Goal: Feedback & Contribution: Contribute content

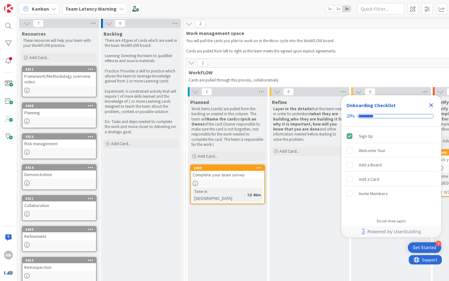
click at [106, 7] on b "Team Latency Warning" at bounding box center [90, 9] width 51 height 6
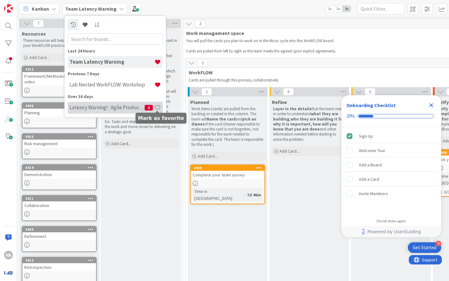
click at [158, 109] on span at bounding box center [157, 107] width 7 height 7
click at [146, 107] on span "2" at bounding box center [149, 108] width 8 height 6
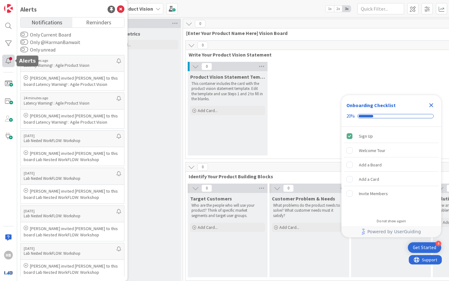
click at [12, 60] on div at bounding box center [8, 61] width 12 height 12
click at [155, 92] on div "Product metrics Add Card..." at bounding box center [141, 156] width 80 height 256
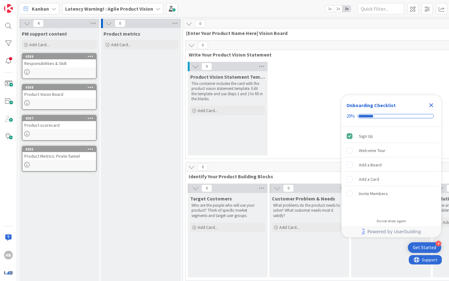
click at [432, 106] on icon "Close Checklist" at bounding box center [431, 104] width 7 height 7
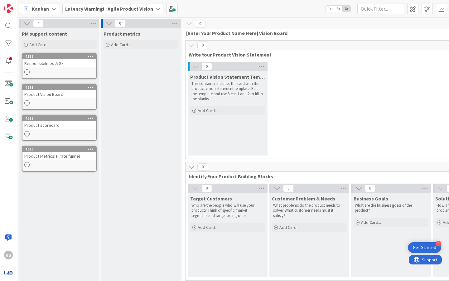
click at [146, 10] on b "Latency Warning! : Agile Product Vision" at bounding box center [109, 9] width 88 height 6
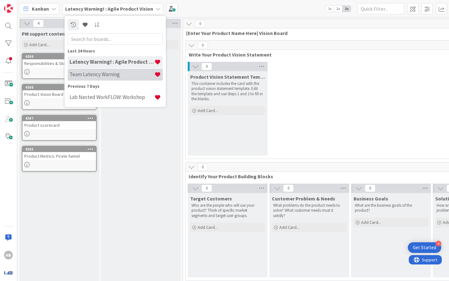
click at [126, 77] on h4 "Team Latency Warning" at bounding box center [112, 74] width 85 height 6
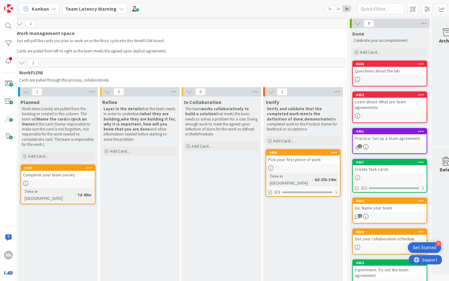
scroll to position [0, 186]
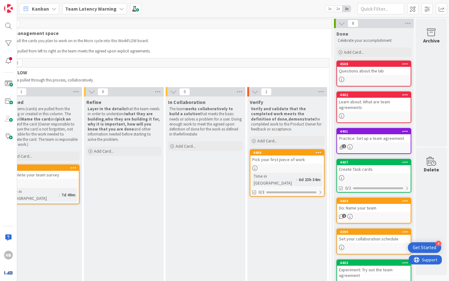
click at [291, 159] on div "Pick your first piece of work" at bounding box center [287, 159] width 74 height 8
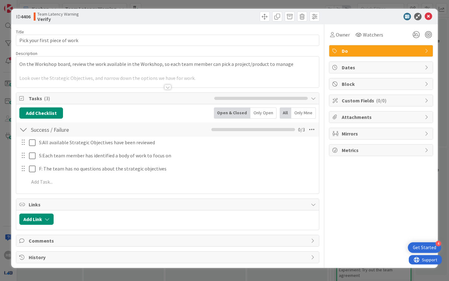
click at [99, 75] on div at bounding box center [167, 79] width 303 height 16
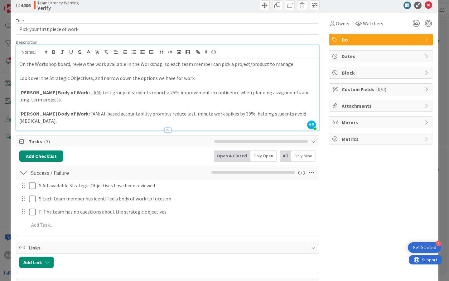
scroll to position [11, 0]
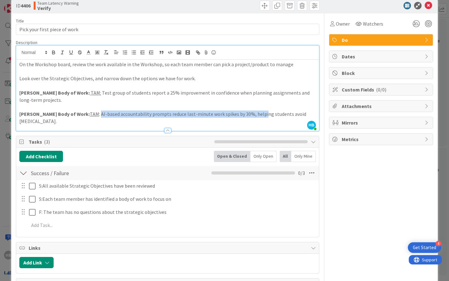
drag, startPoint x: 81, startPoint y: 114, endPoint x: 242, endPoint y: 114, distance: 160.9
click at [242, 114] on p "[PERSON_NAME] Body of Work: TAM : AI-based accountability prompts reduce last-m…" at bounding box center [167, 117] width 297 height 14
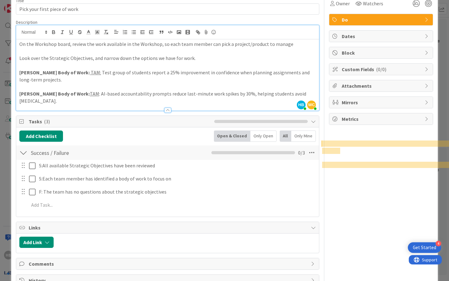
scroll to position [0, 0]
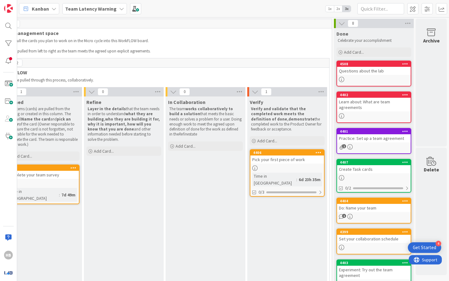
click at [86, 11] on b "Team Latency Warning" at bounding box center [90, 9] width 51 height 6
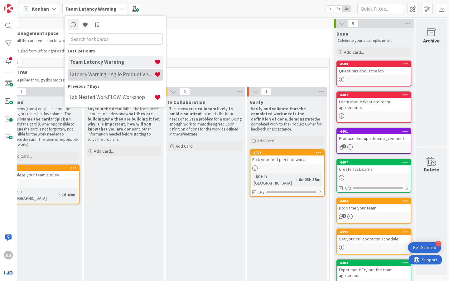
click at [106, 75] on h4 "Latency Warning! : Agile Product Vision" at bounding box center [112, 74] width 85 height 6
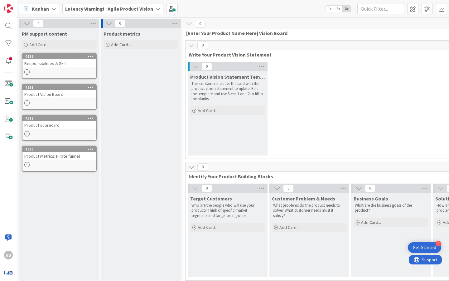
click at [69, 153] on div "Product Metrics: Pirate funnel" at bounding box center [59, 156] width 74 height 8
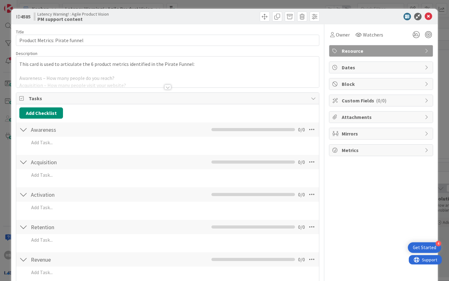
click at [212, 82] on div at bounding box center [167, 79] width 303 height 16
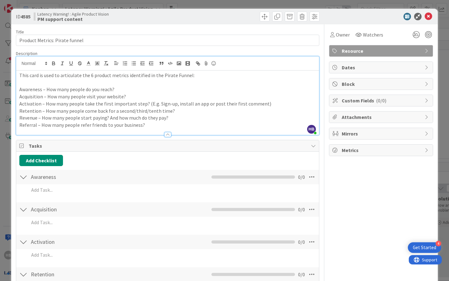
click at [0, 101] on div "ID 4585 Latency Warning! : Agile Product Vision PM support content Title 30 / 1…" at bounding box center [224, 140] width 449 height 281
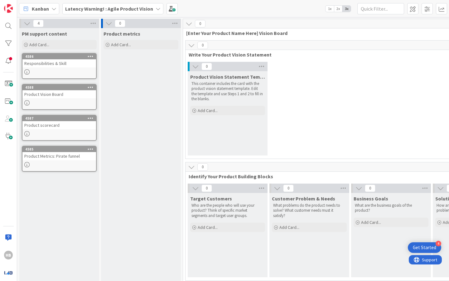
click at [57, 94] on div "Product Vision Board" at bounding box center [59, 94] width 74 height 8
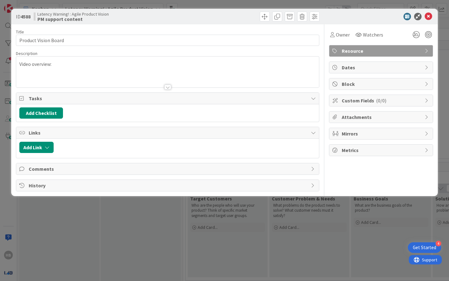
click at [167, 88] on div at bounding box center [167, 87] width 7 height 5
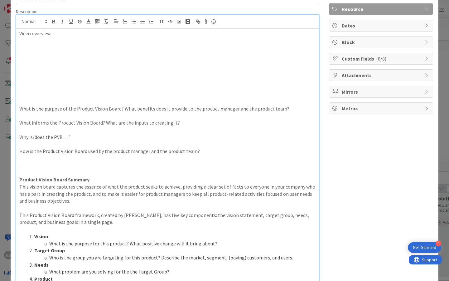
scroll to position [42, 0]
click at [9, 168] on div "ID 4588 Latency Warning! : Agile Product Vision PM support content Title 20 / 1…" at bounding box center [224, 140] width 449 height 281
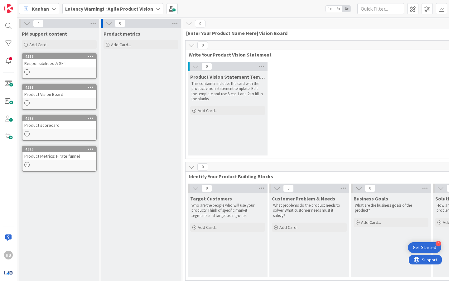
click at [74, 163] on div at bounding box center [59, 164] width 74 height 5
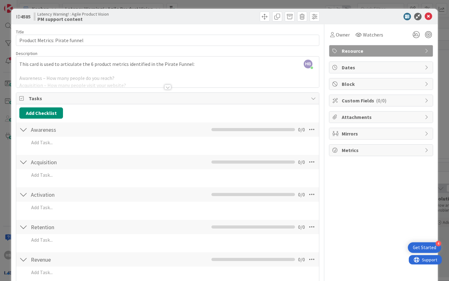
click at [166, 85] on div at bounding box center [167, 87] width 7 height 5
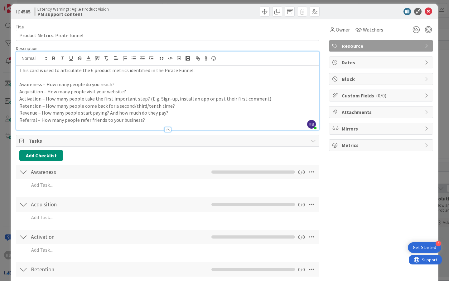
scroll to position [8, 0]
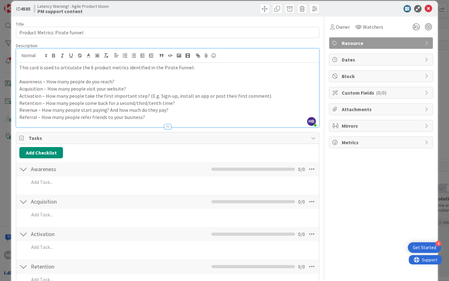
click at [7, 159] on div "ID 4585 Latency Warning! : Agile Product Vision PM support content Title 30 / 1…" at bounding box center [224, 140] width 449 height 281
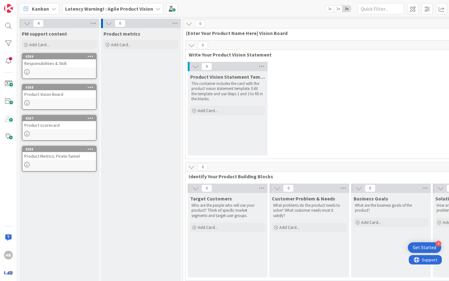
click at [50, 132] on div at bounding box center [59, 133] width 74 height 5
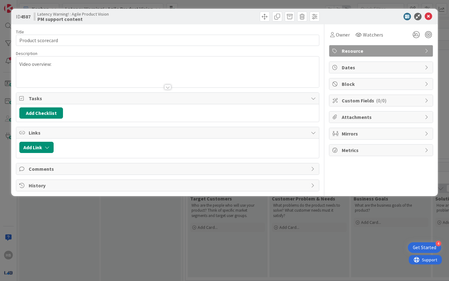
click at [167, 87] on div at bounding box center [167, 87] width 7 height 5
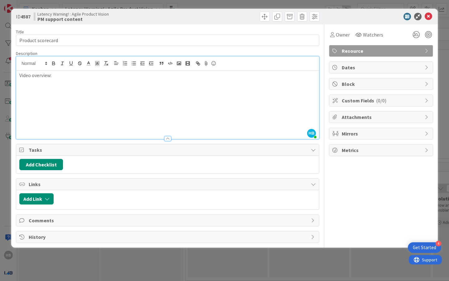
click at [6, 153] on div "ID 4587 Latency Warning! : Agile Product Vision PM support content Title 17 / 1…" at bounding box center [224, 140] width 449 height 281
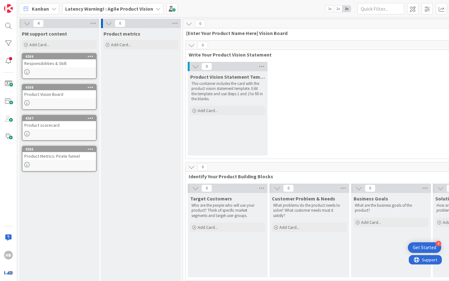
click at [143, 9] on b "Latency Warning! : Agile Product Vision" at bounding box center [109, 9] width 88 height 6
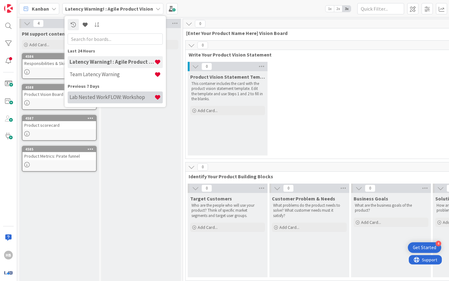
click at [111, 99] on h4 "Lab Nested WorkFLOW: Workshop" at bounding box center [112, 97] width 85 height 6
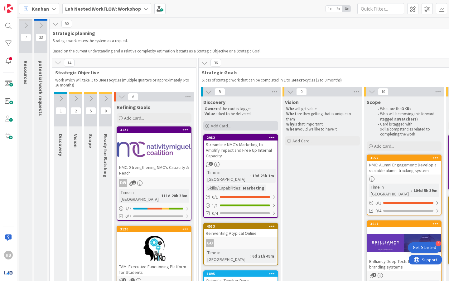
click at [238, 127] on div "Add Card..." at bounding box center [240, 125] width 75 height 9
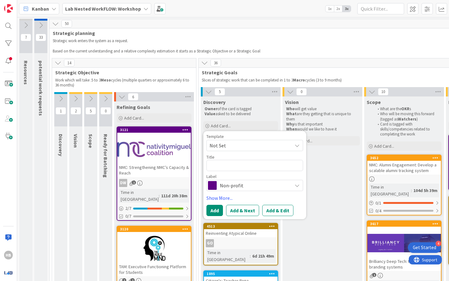
click at [240, 168] on textarea at bounding box center [254, 165] width 97 height 11
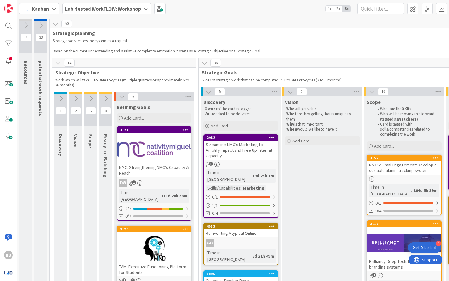
scroll to position [58, 0]
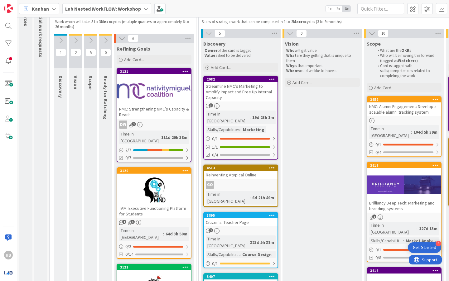
click at [150, 185] on div at bounding box center [154, 190] width 74 height 28
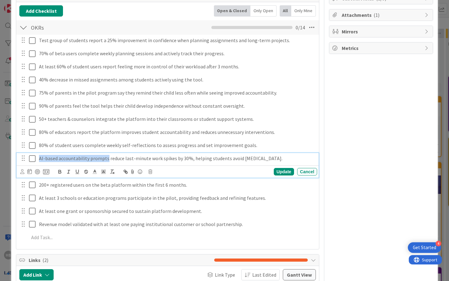
drag, startPoint x: 40, startPoint y: 160, endPoint x: 107, endPoint y: 159, distance: 66.8
click at [107, 159] on p "AI-based accountability prompts reduce last-minute work spikes by 30%, helping …" at bounding box center [177, 158] width 276 height 7
copy p "AI-based accountability prompts"
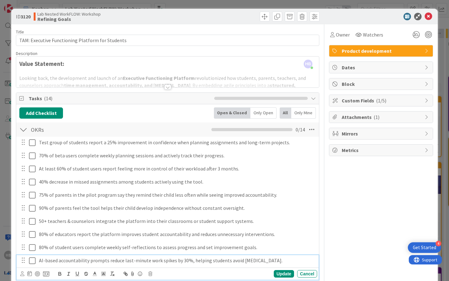
click at [393, 191] on div "Owner Watchers Product development Dates Block Custom Fields ( 1/5 ) Attachment…" at bounding box center [381, 248] width 104 height 449
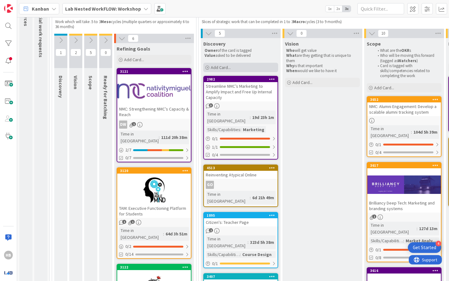
click at [220, 66] on span "Add Card..." at bounding box center [221, 68] width 20 height 6
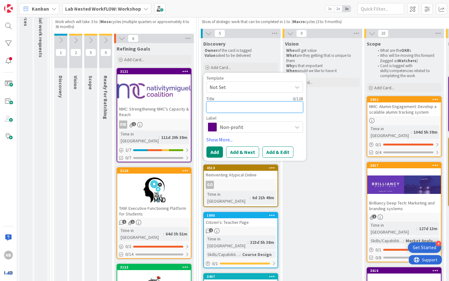
paste textarea "AI-based accountability prompts"
type textarea "x"
type textarea "AI-based accountability prompts"
click at [230, 120] on div "Label Non-profit" at bounding box center [254, 124] width 97 height 17
click at [231, 126] on span "Non-profit" at bounding box center [254, 127] width 69 height 9
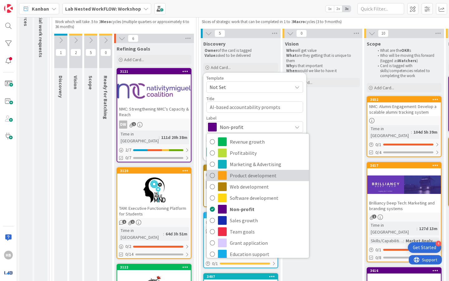
click at [244, 176] on span "Product development" at bounding box center [268, 175] width 76 height 9
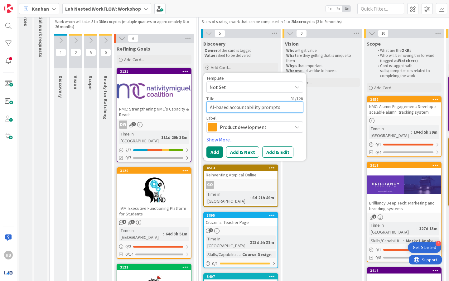
click at [211, 107] on textarea "AI-based accountability prompts" at bounding box center [254, 106] width 97 height 11
type textarea "x"
type textarea "TAI-based accountability prompts"
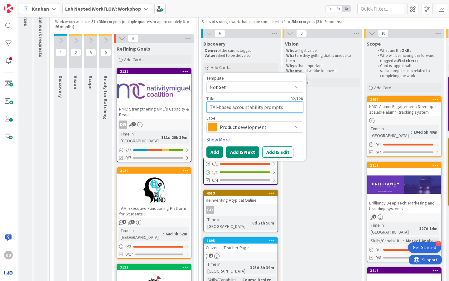
type textarea "x"
type textarea "TAAI-based accountability prompts"
type textarea "x"
type textarea "TAMAI-based accountability prompts"
type textarea "x"
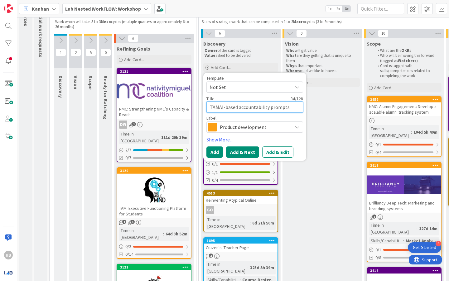
type textarea "TAM:AI-based accountability prompts"
type textarea "x"
type textarea "TAM: AI-based accountability prompts"
click at [210, 152] on button "Add" at bounding box center [214, 151] width 17 height 11
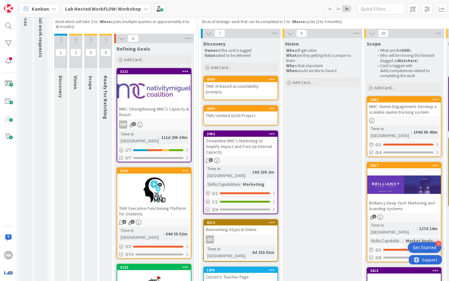
click at [226, 81] on div "4590" at bounding box center [241, 79] width 74 height 6
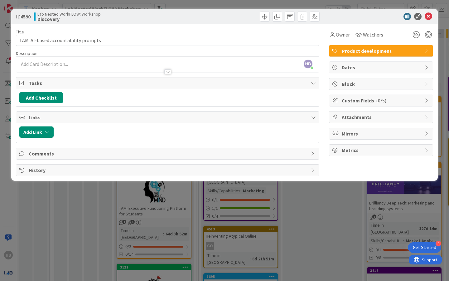
click at [366, 50] on span "Product development" at bounding box center [382, 50] width 80 height 7
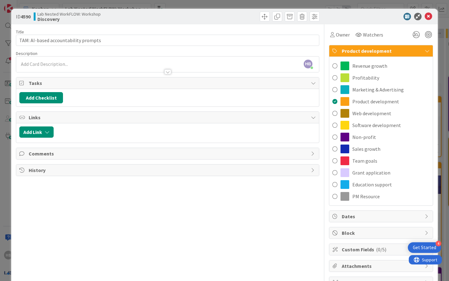
click at [366, 50] on span "Product development" at bounding box center [382, 50] width 80 height 7
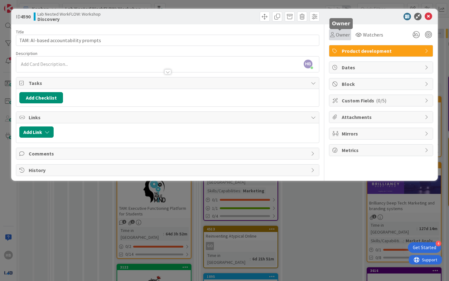
click at [343, 35] on span "Owner" at bounding box center [343, 34] width 14 height 7
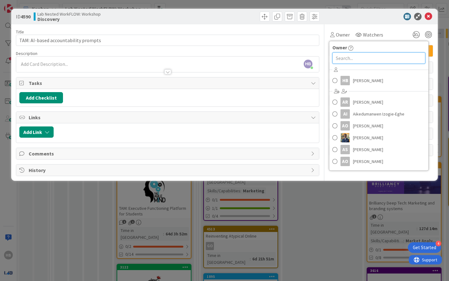
click at [345, 59] on input "text" at bounding box center [378, 57] width 93 height 11
click at [335, 79] on span at bounding box center [334, 80] width 5 height 9
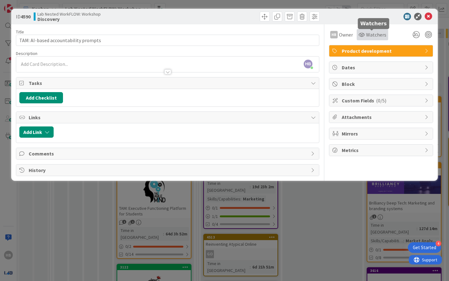
click at [374, 36] on span "Watchers" at bounding box center [376, 34] width 20 height 7
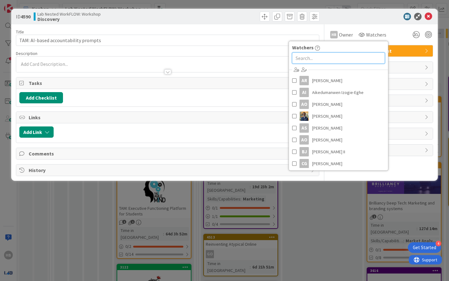
click at [352, 57] on input "text" at bounding box center [338, 57] width 93 height 11
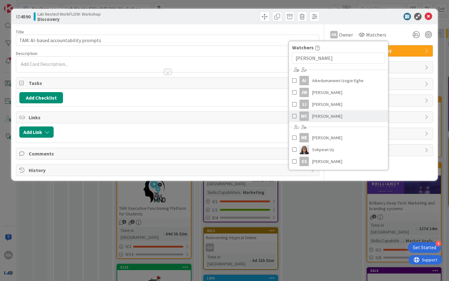
click at [292, 115] on span at bounding box center [294, 115] width 4 height 9
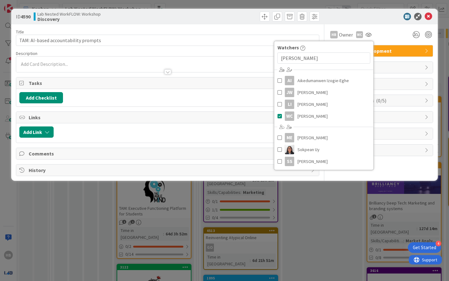
click at [174, 108] on div "Title 36 / 128 TAM: AI-based accountability prompts Description [PERSON_NAME] j…" at bounding box center [167, 100] width 303 height 152
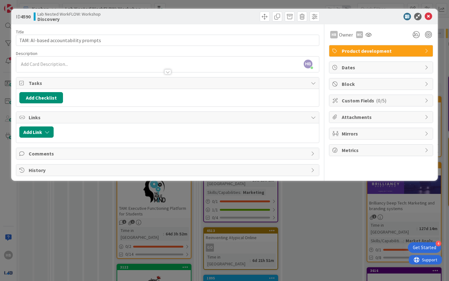
click at [168, 70] on div at bounding box center [167, 71] width 7 height 5
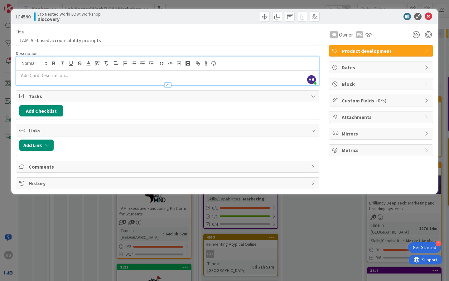
click at [178, 110] on div "Add Checklist" at bounding box center [167, 110] width 297 height 11
click at [170, 97] on span "Tasks" at bounding box center [168, 95] width 279 height 7
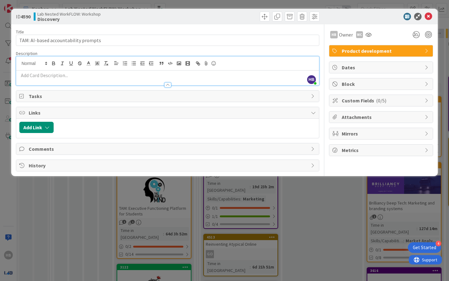
click at [170, 97] on span "Tasks" at bounding box center [168, 95] width 279 height 7
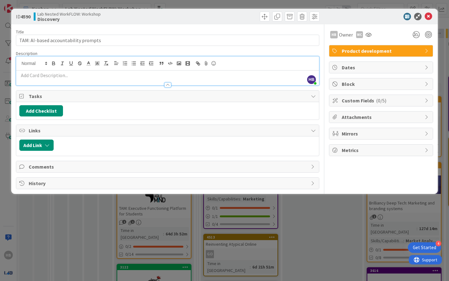
click at [147, 111] on div "Add Checklist" at bounding box center [167, 110] width 297 height 11
click at [160, 69] on div at bounding box center [167, 63] width 303 height 14
click at [160, 76] on p at bounding box center [167, 75] width 297 height 7
click at [160, 47] on div "Title 36 / 128 TAM: AI-based accountability prompts Description [PERSON_NAME] j…" at bounding box center [167, 106] width 303 height 165
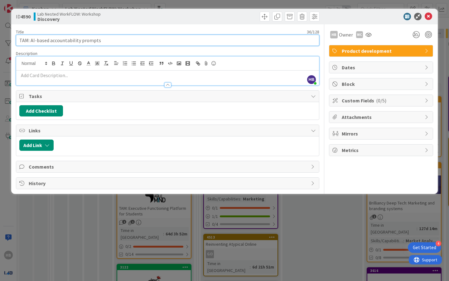
click at [160, 42] on input "TAM: AI-based accountability prompts" at bounding box center [167, 40] width 303 height 11
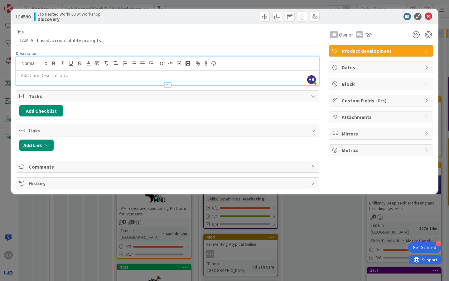
click at [157, 46] on div "Title 36 / 128 TAM: AI-based accountability prompts Description [PERSON_NAME] j…" at bounding box center [167, 106] width 303 height 165
click at [368, 34] on icon at bounding box center [369, 34] width 6 height 5
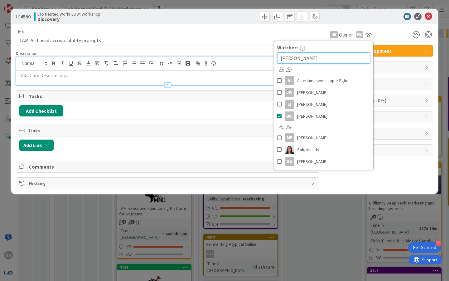
click at [304, 61] on input "[PERSON_NAME]" at bounding box center [323, 57] width 93 height 11
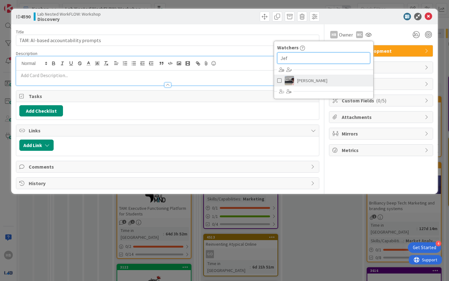
type input "Jef"
click at [282, 81] on link "[PERSON_NAME]" at bounding box center [323, 81] width 99 height 12
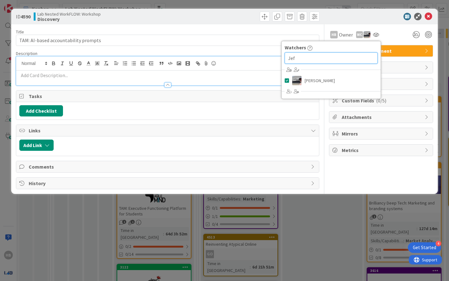
click at [303, 58] on input "Jef" at bounding box center [331, 57] width 93 height 11
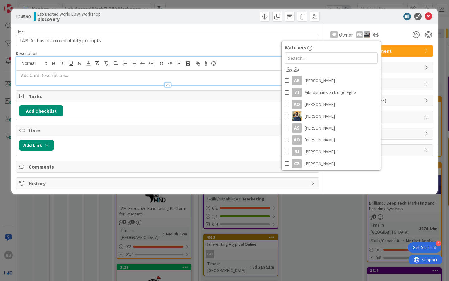
click at [265, 50] on div "Title 36 / 128 TAM: AI-based accountability prompts Description [PERSON_NAME] j…" at bounding box center [167, 106] width 303 height 165
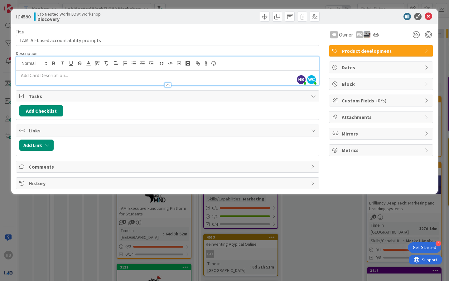
click at [301, 236] on div "ID 4590 Lab Nested WorkFLOW: Workshop Discovery Title 36 / 128 TAM: AI-based ac…" at bounding box center [224, 140] width 449 height 281
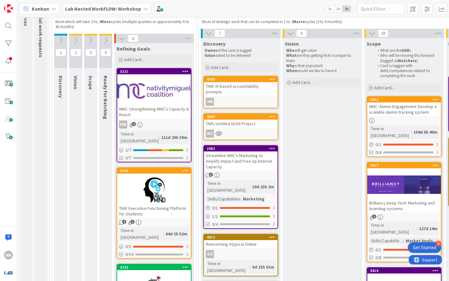
click at [94, 11] on b "Lab Nested WorkFLOW: Workshop" at bounding box center [103, 9] width 76 height 6
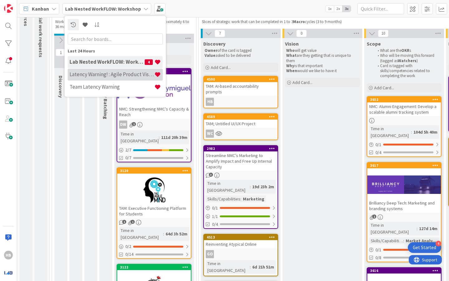
click at [125, 75] on h4 "Latency Warning! : Agile Product Vision" at bounding box center [112, 74] width 85 height 6
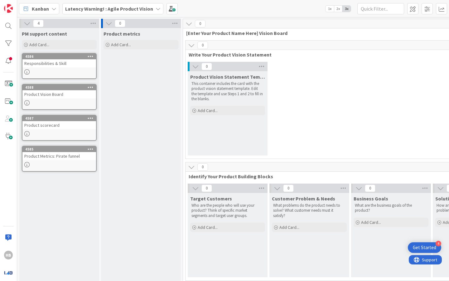
click at [130, 9] on b "Latency Warning! : Agile Product Vision" at bounding box center [109, 9] width 88 height 6
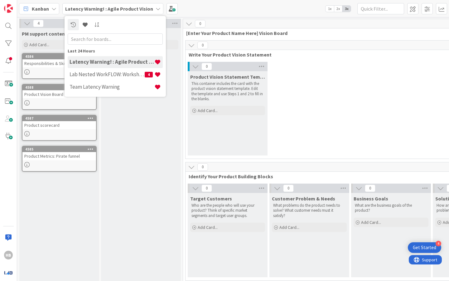
click at [130, 9] on b "Latency Warning! : Agile Product Vision" at bounding box center [109, 9] width 88 height 6
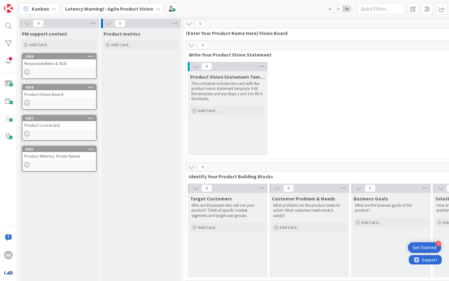
click at [130, 9] on b "Latency Warning! : Agile Product Vision" at bounding box center [109, 9] width 88 height 6
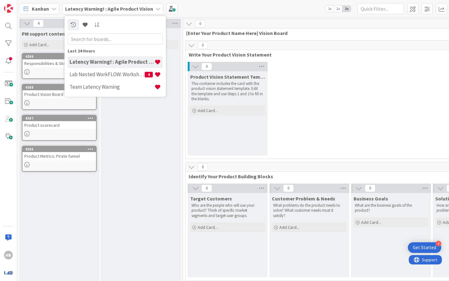
click at [130, 8] on b "Latency Warning! : Agile Product Vision" at bounding box center [109, 9] width 88 height 6
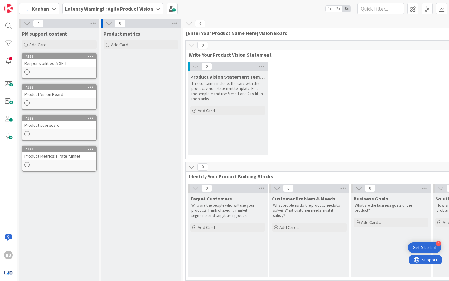
click at [149, 9] on b "Latency Warning! : Agile Product Vision" at bounding box center [109, 9] width 88 height 6
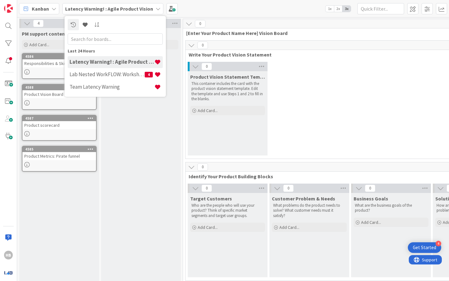
click at [147, 9] on b "Latency Warning! : Agile Product Vision" at bounding box center [109, 9] width 88 height 6
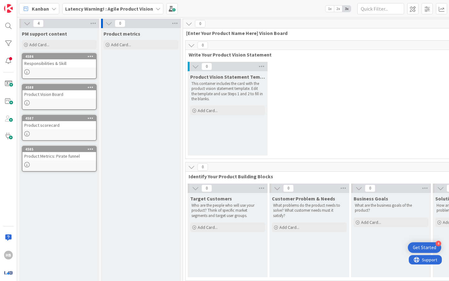
click at [111, 11] on b "Latency Warning! : Agile Product Vision" at bounding box center [109, 9] width 88 height 6
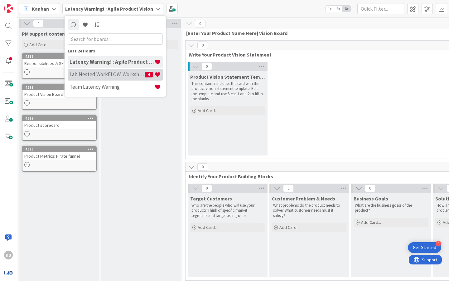
click at [116, 77] on h4 "Lab Nested WorkFLOW: Workshop" at bounding box center [107, 74] width 75 height 6
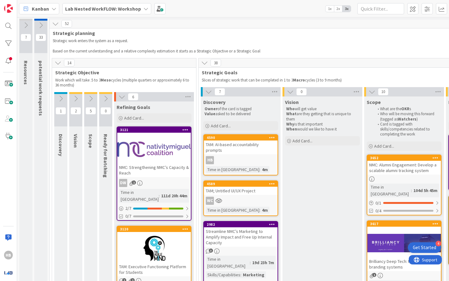
click at [88, 41] on p "Strategic work enters the system as a request." at bounding box center [331, 40] width 556 height 5
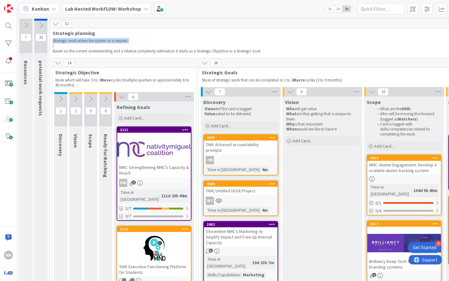
click at [88, 41] on p "Strategic work enters the system as a request." at bounding box center [331, 40] width 556 height 5
click at [114, 51] on p "Based on the current understanding and a relative complexity estimation it star…" at bounding box center [331, 51] width 556 height 5
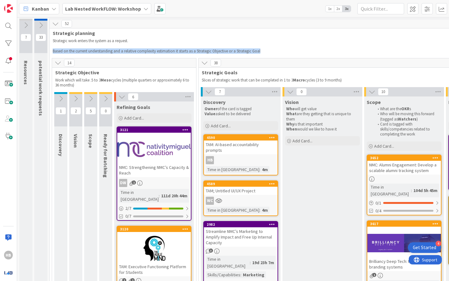
click at [114, 51] on p "Based on the current understanding and a relative complexity estimation it star…" at bounding box center [331, 51] width 556 height 5
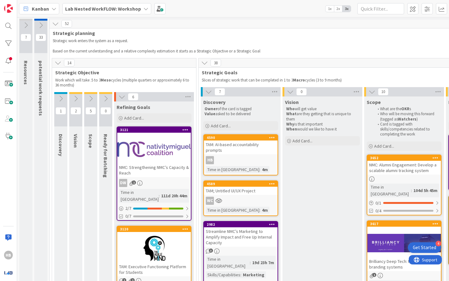
click at [114, 51] on p "Based on the current understanding and a relative complexity estimation it star…" at bounding box center [331, 51] width 556 height 5
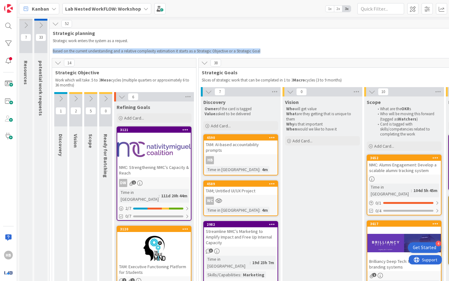
click at [114, 51] on p "Based on the current understanding and a relative complexity estimation it star…" at bounding box center [331, 51] width 556 height 5
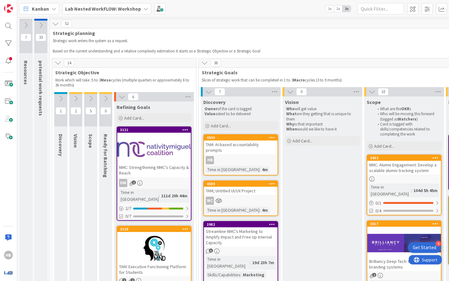
click at [114, 51] on p "Based on the current understanding and a relative complexity estimation it star…" at bounding box center [331, 51] width 556 height 5
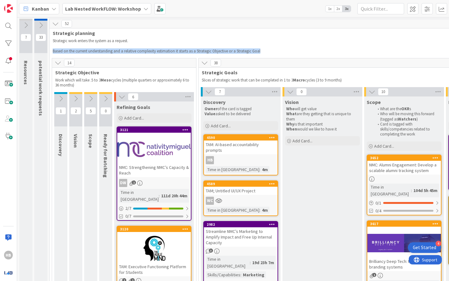
click at [114, 51] on p "Based on the current understanding and a relative complexity estimation it star…" at bounding box center [331, 51] width 556 height 5
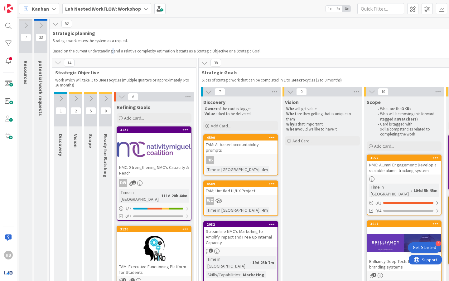
click at [114, 51] on p "Based on the current understanding and a relative complexity estimation it star…" at bounding box center [331, 51] width 556 height 5
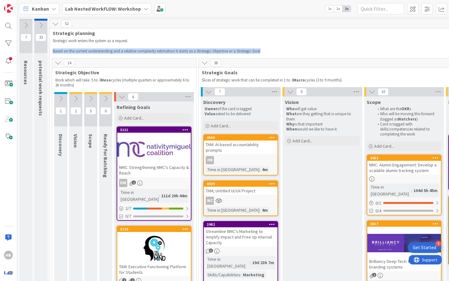
click at [114, 51] on p "Based on the current understanding and a relative complexity estimation it star…" at bounding box center [331, 51] width 556 height 5
click at [157, 51] on p "Based on the current understanding and a relative complexity estimation it star…" at bounding box center [331, 51] width 556 height 5
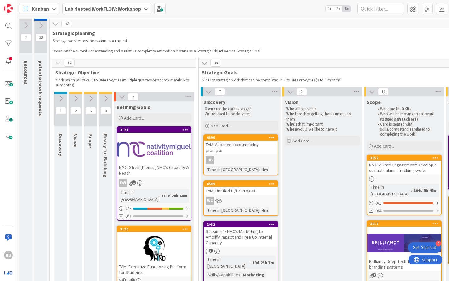
click at [111, 7] on b "Lab Nested WorkFLOW: Workshop" at bounding box center [103, 9] width 76 height 6
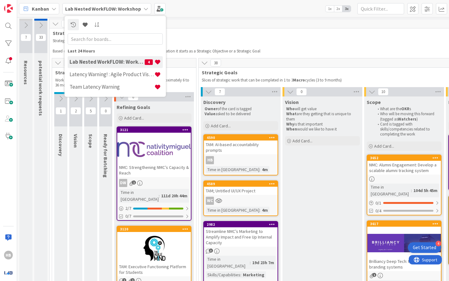
click at [209, 46] on p at bounding box center [331, 45] width 556 height 5
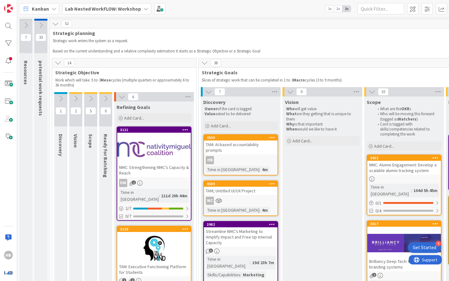
click at [117, 11] on b "Lab Nested WorkFLOW: Workshop" at bounding box center [103, 9] width 76 height 6
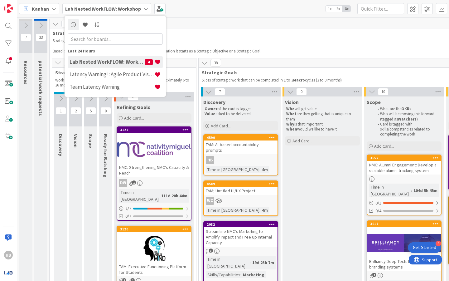
click at [117, 10] on b "Lab Nested WorkFLOW: Workshop" at bounding box center [103, 9] width 76 height 6
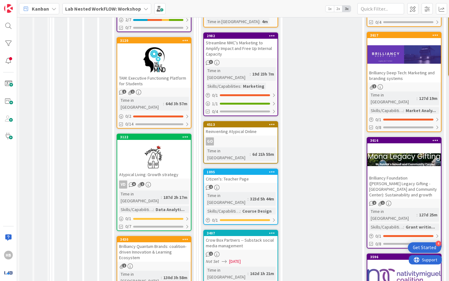
scroll to position [170, 0]
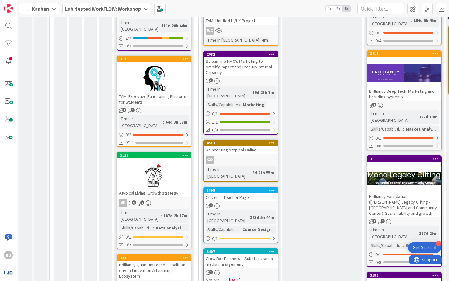
click at [143, 92] on div "TAM: Executive Functioning Platform for Students" at bounding box center [154, 99] width 74 height 14
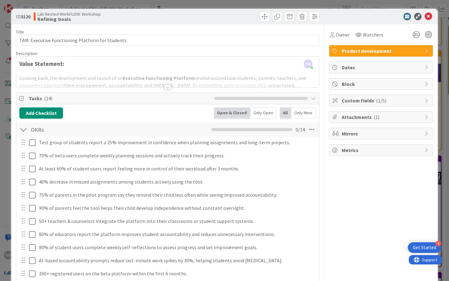
click at [162, 89] on div "Title 48 / 128 TAM: Executive Functioning Platform for Students Description 17,…" at bounding box center [167, 242] width 303 height 436
click at [170, 87] on div at bounding box center [167, 87] width 7 height 5
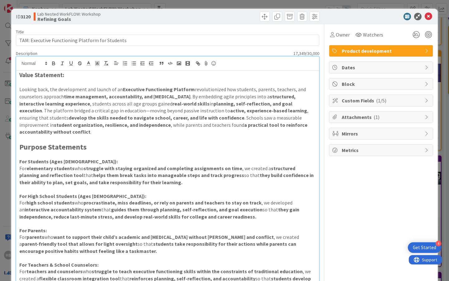
click at [7, 108] on div "ID 3120 Lab Nested WorkFLOW: Workshop Refining Goals Title 48 / 128 TAM: Execut…" at bounding box center [224, 140] width 449 height 281
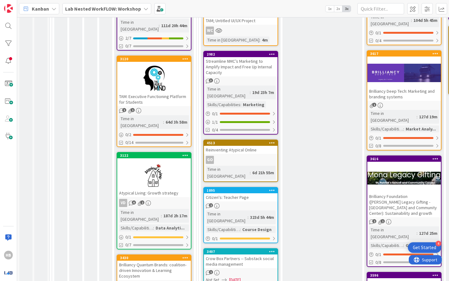
click at [110, 10] on b "Lab Nested WorkFLOW: Workshop" at bounding box center [103, 9] width 76 height 6
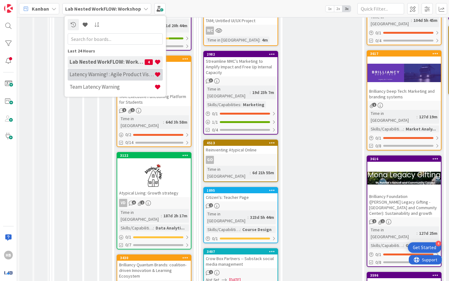
click at [92, 74] on h4 "Latency Warning! : Agile Product Vision" at bounding box center [112, 74] width 85 height 6
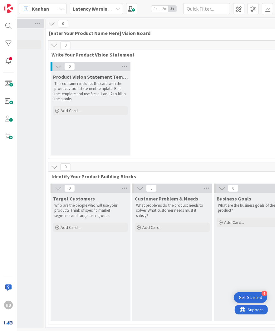
scroll to position [0, 161]
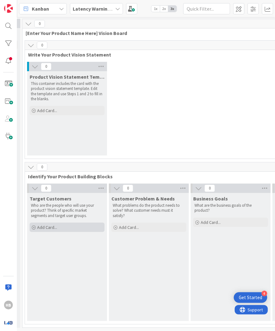
click at [46, 228] on span "Add Card..." at bounding box center [47, 227] width 20 height 6
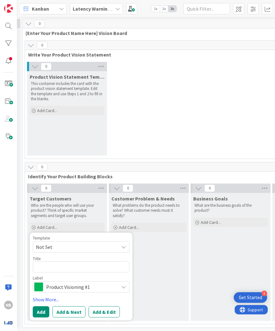
click at [46, 266] on textarea at bounding box center [81, 266] width 97 height 11
click at [66, 202] on div "Who are the people who will use your product? Think of specific market segments…" at bounding box center [67, 210] width 75 height 18
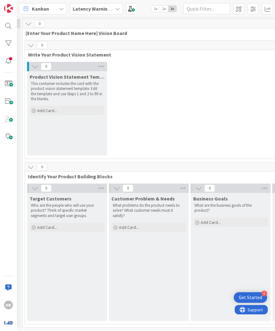
click at [63, 212] on p "Who are the people who will use your product? Think of specific market segments…" at bounding box center [67, 210] width 72 height 15
click at [63, 211] on p "Who are the people who will use your product? Think of specific market segments…" at bounding box center [67, 210] width 72 height 15
click at [55, 209] on p "Who are the people who will use your product? Think of specific market segments…" at bounding box center [67, 210] width 72 height 15
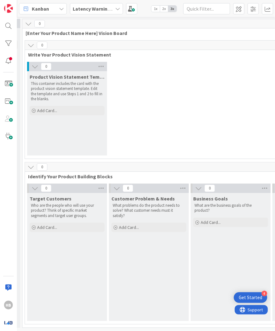
click at [55, 209] on p "Who are the people who will use your product? Think of specific market segments…" at bounding box center [67, 210] width 72 height 15
click at [58, 211] on p "Who are the people who will use your product? Think of specific market segments…" at bounding box center [67, 210] width 72 height 15
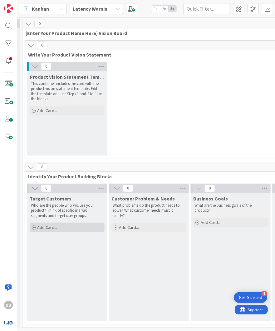
click at [36, 223] on div "Add Card..." at bounding box center [67, 226] width 75 height 9
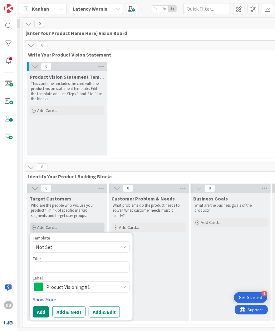
click at [36, 223] on div "Add Card..." at bounding box center [67, 226] width 75 height 9
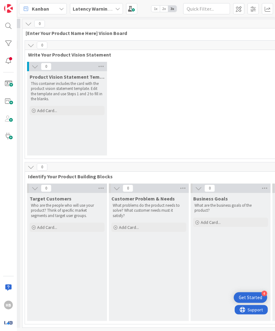
click at [74, 101] on div "This container includes the card with the product vision statement template. Ed…" at bounding box center [67, 91] width 75 height 23
click at [65, 110] on div "Add Card..." at bounding box center [67, 110] width 75 height 9
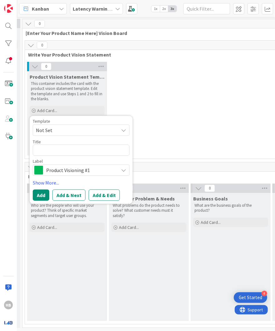
click at [49, 151] on textarea at bounding box center [81, 149] width 97 height 11
click at [61, 280] on div "Target Customers Who are the people who will use your product? Think of specifi…" at bounding box center [67, 257] width 80 height 128
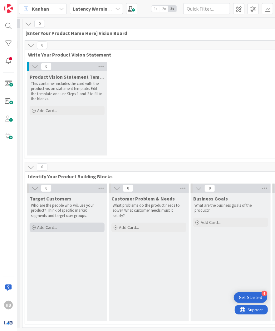
click at [54, 230] on div "Add Card..." at bounding box center [67, 226] width 75 height 9
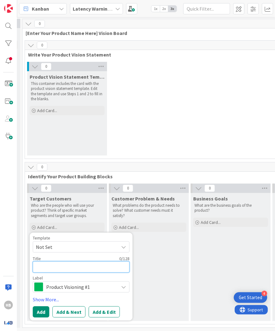
click at [49, 266] on textarea at bounding box center [81, 266] width 97 height 11
type textarea "x"
type textarea "S"
type textarea "x"
type textarea "St"
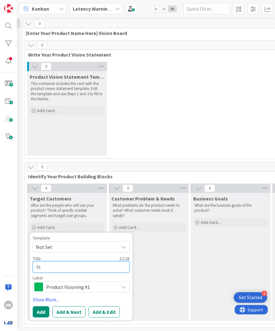
type textarea "x"
type textarea "Stu"
type textarea "x"
type textarea "Stud"
type textarea "x"
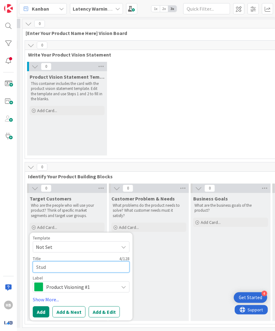
type textarea "Stude"
type textarea "x"
type textarea "Studen"
type textarea "x"
type textarea "Student"
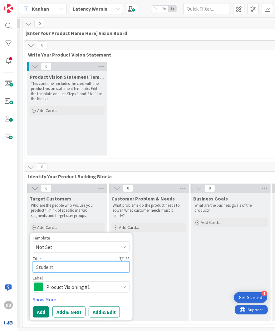
type textarea "x"
type textarea "Students"
type textarea "x"
type textarea "Students"
type textarea "x"
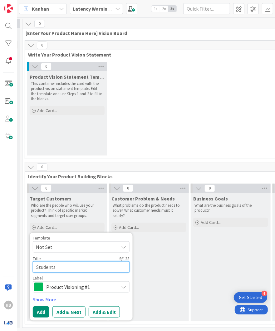
type textarea "Students ("
type textarea "x"
type textarea "Students (9"
type textarea "x"
type textarea "Students (9-"
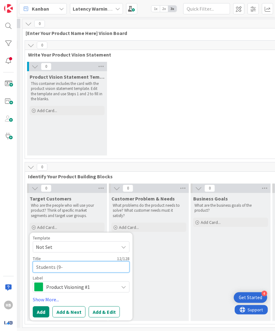
type textarea "x"
type textarea "Students (9-1"
type textarea "x"
type textarea "Students (9-18"
type textarea "x"
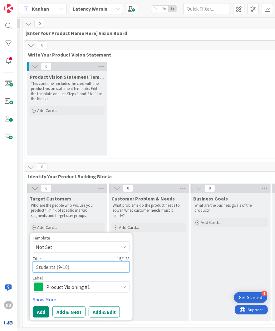
type textarea "Students (9-18)"
click at [87, 280] on span "Product Visioning #1" at bounding box center [80, 286] width 69 height 9
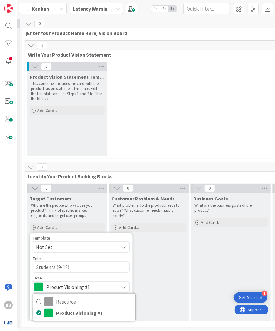
click at [89, 275] on div "Label" at bounding box center [81, 277] width 97 height 4
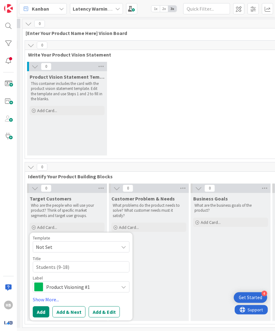
click at [47, 253] on div "Template Not Set Title 15 / 128 Students (9-18) Label Product Visioning #1 Reso…" at bounding box center [81, 263] width 97 height 57
click at [47, 247] on span "Not Set" at bounding box center [75, 247] width 78 height 8
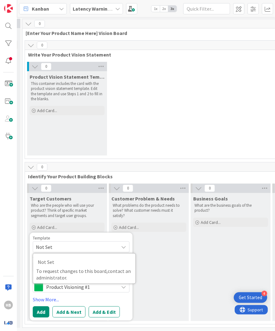
click at [57, 243] on span "Not Set" at bounding box center [75, 247] width 78 height 8
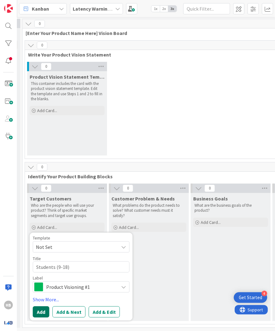
click at [37, 280] on button "Add" at bounding box center [41, 311] width 17 height 11
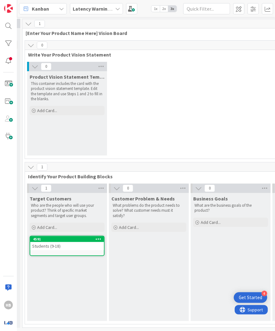
click at [54, 243] on div "Students (9-18)" at bounding box center [67, 246] width 74 height 8
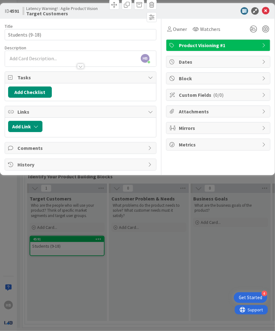
click at [78, 67] on div at bounding box center [80, 66] width 7 height 5
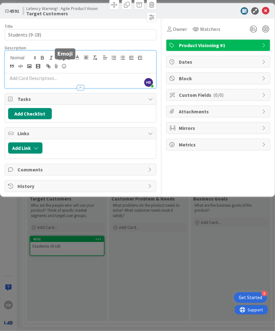
click at [59, 75] on p at bounding box center [80, 78] width 145 height 7
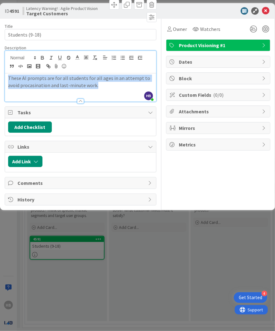
copy p "These AI prompts are for all students for all ages in an attempt to avoid proca…"
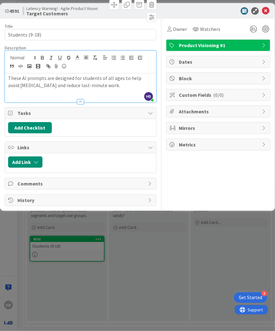
click at [87, 79] on p "These AI prompts are designed for students of all ages to help avoid [MEDICAL_D…" at bounding box center [80, 82] width 145 height 14
click at [87, 77] on p "These AI prompts are designed for students of all ages to help avoid [MEDICAL_D…" at bounding box center [80, 82] width 145 height 14
drag, startPoint x: 80, startPoint y: 78, endPoint x: 119, endPoint y: 78, distance: 38.4
click at [119, 78] on p "These AI prompts are designed for students of all ages to help avoid [MEDICAL_D…" at bounding box center [80, 82] width 145 height 14
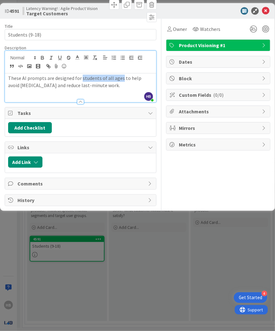
drag, startPoint x: 120, startPoint y: 78, endPoint x: 80, endPoint y: 78, distance: 40.2
click at [80, 78] on p "These AI prompts are designed for students of all ages to help avoid [MEDICAL_D…" at bounding box center [80, 82] width 145 height 14
click at [110, 84] on p "These AI prompts are designed for students of all ages to help avoid [MEDICAL_D…" at bounding box center [80, 82] width 145 height 14
click at [267, 7] on icon at bounding box center [265, 10] width 7 height 7
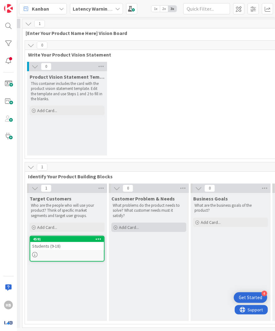
click at [139, 228] on div "Add Card..." at bounding box center [148, 226] width 75 height 9
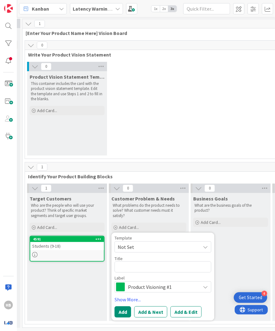
type textarea "x"
type textarea "R"
type textarea "x"
type textarea "Re"
type textarea "x"
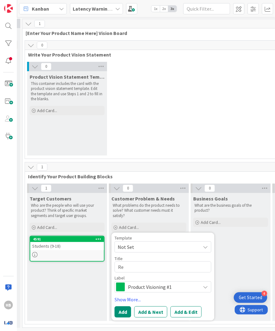
type textarea "Red"
type textarea "x"
type textarea "Redu"
type textarea "x"
type textarea "Reduc"
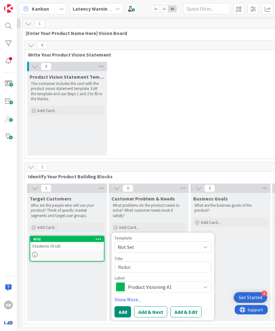
type textarea "x"
type textarea "Reduce"
type textarea "x"
type textarea "Reduced"
type textarea "x"
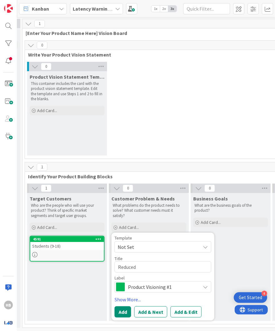
type textarea "Reduced"
type textarea "x"
type textarea "Reduced p"
type textarea "x"
type textarea "Reduced pr"
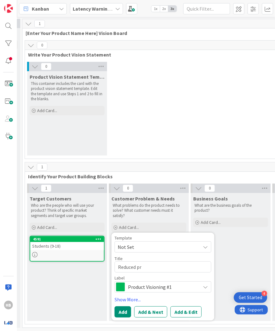
type textarea "x"
type textarea "Reduced pro"
type textarea "x"
type textarea "Reduced proc"
type textarea "x"
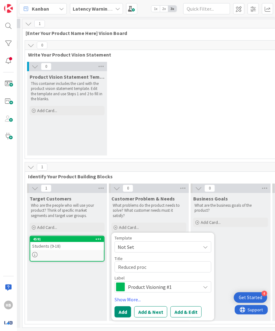
type textarea "Reduced proca"
type textarea "x"
type textarea "Reduced procas"
type textarea "x"
type textarea "Reduced procasi"
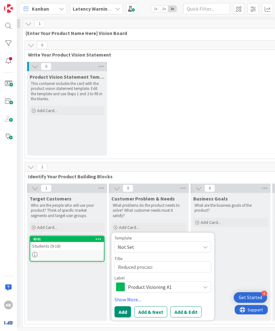
type textarea "x"
type textarea "Reduced procasin"
type textarea "x"
type textarea "Reduced procasina"
type textarea "x"
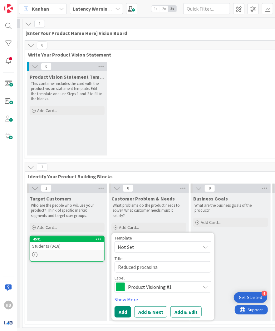
type textarea "Reduced procasinat"
type textarea "x"
type textarea "Reduced procasinati"
type textarea "x"
type textarea "Reduced procasinatio"
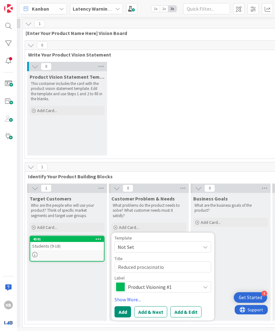
type textarea "x"
type textarea "Reduced procasination"
type textarea "x"
type textarea "Reduced procasination"
type textarea "x"
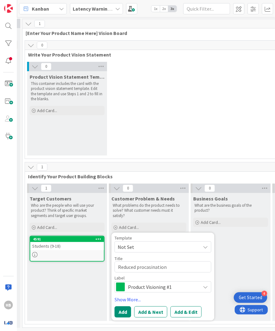
type textarea "Reduced procasination"
type textarea "x"
type textarea "Reduced procasination"
type textarea "x"
type textarea "Reduced p"
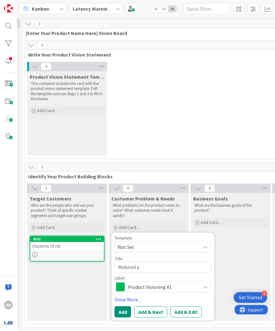
type textarea "x"
type textarea "Reduced pr"
type textarea "x"
type textarea "Reduced pro"
type textarea "x"
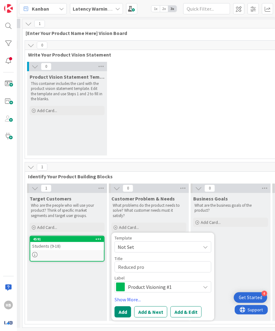
type textarea "Reduced proc"
type textarea "x"
type textarea "Reduced proca"
type textarea "x"
type textarea "Reduced procas"
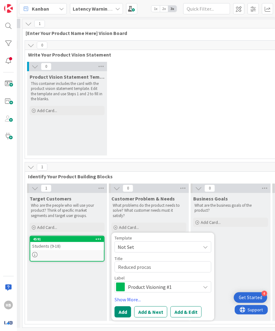
type textarea "x"
type textarea "Reduced procast"
type textarea "x"
type textarea "Reduced procasti"
type textarea "x"
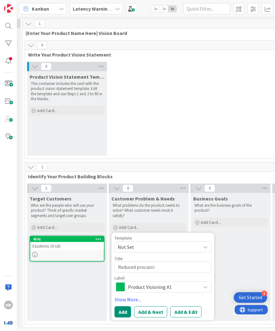
type textarea "Reduced procastin"
type textarea "x"
type textarea "Reduced procastina"
type textarea "x"
type textarea "Reduced procastinat"
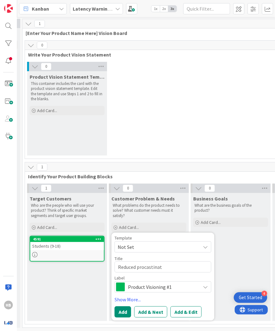
type textarea "x"
type textarea "Reduced procastinati"
type textarea "x"
type textarea "Reduced procastinatio"
type textarea "x"
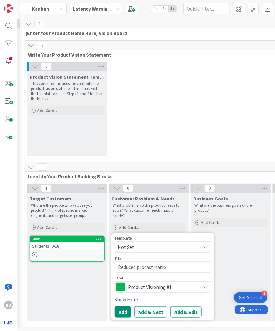
type textarea "Reduced procastination"
type textarea "x"
type textarea "Reduced procastination"
type textarea "x"
type textarea "Reduced procastination"
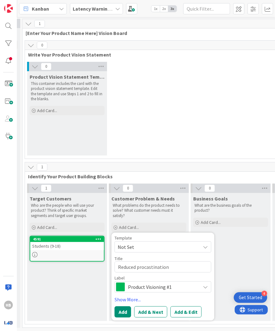
type textarea "x"
type textarea "Reduced procastination"
click at [157, 268] on textarea "Reduced procastination" at bounding box center [162, 266] width 97 height 11
type textarea "x"
type textarea "Reduced [MEDICAL_DATA]"
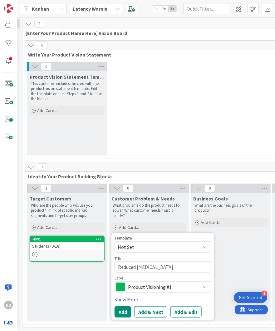
click at [168, 269] on textarea "Reduced [MEDICAL_DATA]" at bounding box center [162, 266] width 97 height 11
click at [138, 269] on textarea "Reduced [MEDICAL_DATA]" at bounding box center [162, 266] width 97 height 11
type textarea "x"
type textarea "Reduced rocrastination"
type textarea "x"
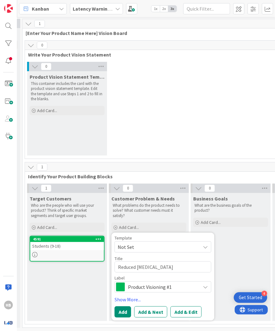
type textarea "Reduced [MEDICAL_DATA]"
click at [141, 255] on div "Title 25 / 128" at bounding box center [162, 258] width 97 height 6
click at [139, 280] on div "Template Not Set Title 25 / 128 Reduced [MEDICAL_DATA] Label Product Visioning …" at bounding box center [162, 276] width 97 height 82
click at [139, 280] on span "Product Visioning #1" at bounding box center [162, 286] width 69 height 9
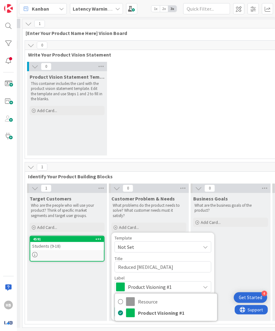
click at [145, 280] on span "Product Visioning #1" at bounding box center [162, 286] width 69 height 9
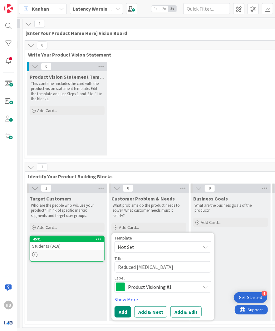
click at [170, 161] on div "0 Write Your Product Vision Statement 0 Product Vision Statement Template This …" at bounding box center [190, 101] width 332 height 122
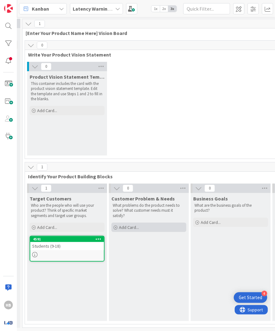
click at [151, 223] on div "Add Card..." at bounding box center [148, 226] width 75 height 9
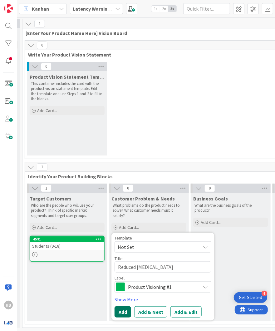
click at [123, 280] on button "Add" at bounding box center [122, 311] width 17 height 11
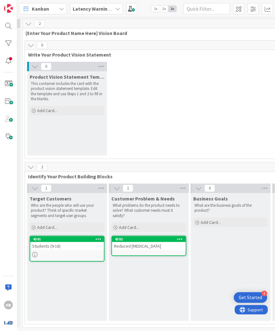
click at [122, 246] on div "Reduced [MEDICAL_DATA]" at bounding box center [149, 246] width 74 height 8
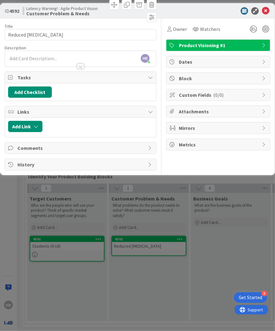
click at [77, 66] on div at bounding box center [80, 66] width 7 height 5
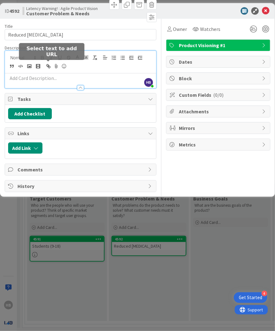
click at [46, 75] on p at bounding box center [80, 78] width 145 height 7
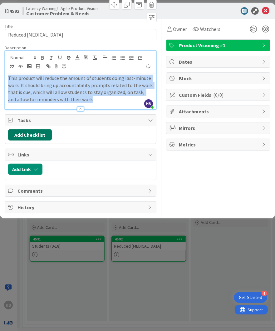
copy p "This product will reduce the amount of students doing last-minute work. It shou…"
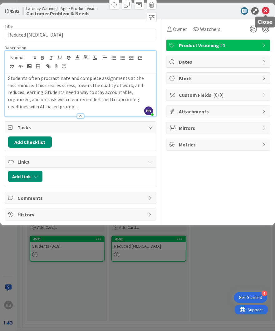
click at [268, 13] on icon at bounding box center [265, 10] width 7 height 7
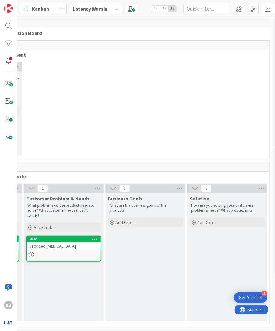
scroll to position [0, 278]
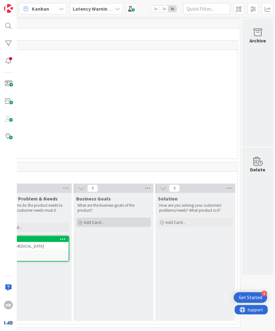
click at [102, 220] on span "Add Card..." at bounding box center [94, 222] width 20 height 6
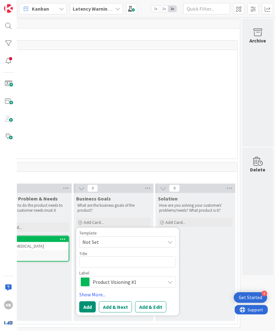
click at [105, 258] on textarea at bounding box center [127, 261] width 97 height 11
type textarea "x"
type textarea "S"
type textarea "x"
type textarea "St"
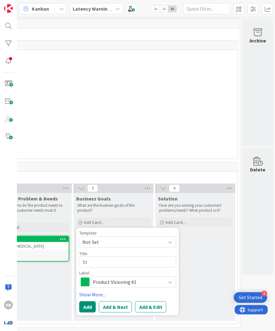
type textarea "x"
type textarea "Stu"
type textarea "x"
type textarea "Stud"
type textarea "x"
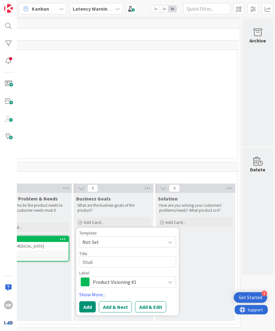
type textarea "Stude"
type textarea "x"
type textarea "Student"
type textarea "x"
type textarea "Students"
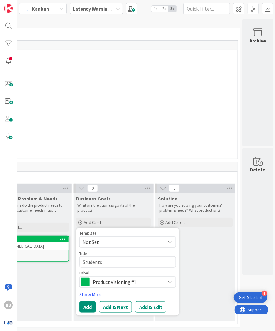
type textarea "x"
type textarea "Students"
type textarea "x"
type textarea "Students x"
type textarea "x"
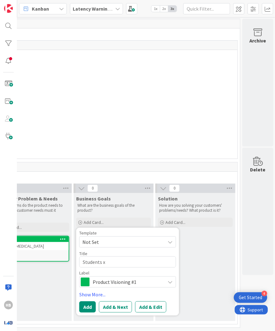
type textarea "Students xa"
type textarea "x"
type textarea "Students x"
type textarea "x"
type textarea "I"
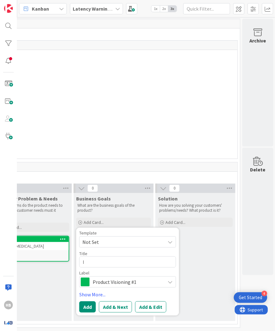
type textarea "x"
type textarea "Im"
type textarea "x"
type textarea "Imp"
type textarea "x"
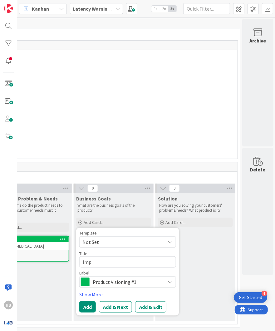
type textarea "Impr"
type textarea "x"
type textarea "Impro"
type textarea "x"
type textarea "Improve"
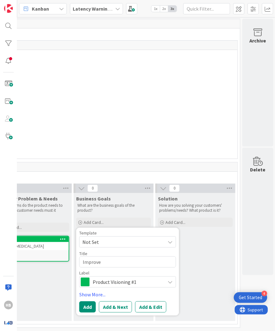
type textarea "x"
type textarea "Improve"
type textarea "x"
type textarea "Improve S"
type textarea "x"
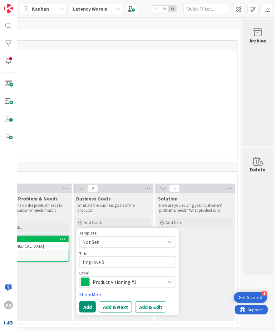
type textarea "Improve St"
type textarea "x"
type textarea "Improve Stu"
type textarea "x"
type textarea "Improve Stud"
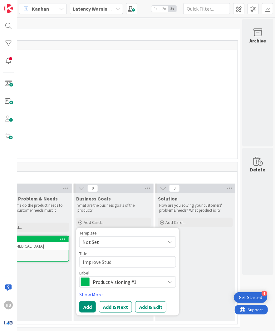
type textarea "x"
type textarea "Improve Studen"
type textarea "x"
type textarea "Improve Student"
type textarea "x"
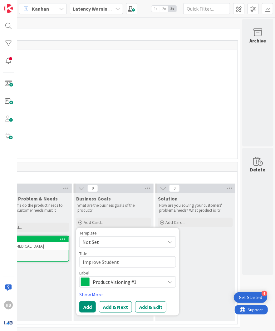
type textarea "Improve Student"
type textarea "x"
type textarea "Improve Student E"
type textarea "x"
type textarea "Improve Student Ed"
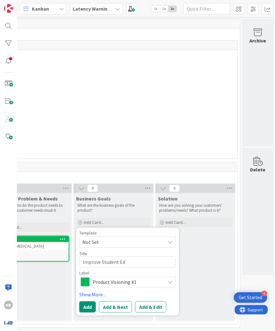
type textarea "x"
type textarea "Improve Student Edu"
type textarea "x"
type textarea "Improve Student Educ"
type textarea "x"
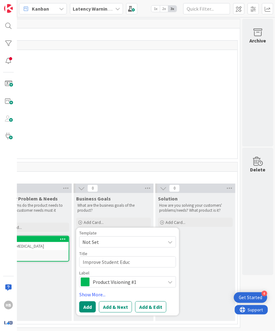
type textarea "Improve Student Educa"
type textarea "x"
type textarea "Improve Student Educat"
type textarea "x"
type textarea "Improve Student Educati"
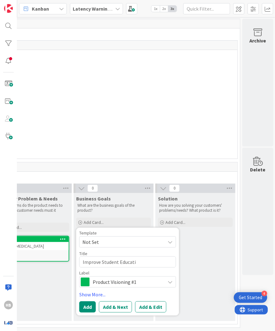
type textarea "x"
type textarea "Improve Student Educatio"
click at [92, 280] on button "Add" at bounding box center [87, 306] width 17 height 11
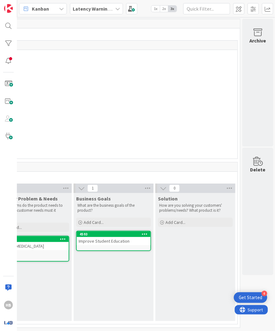
click at [102, 239] on div "Improve Student Education" at bounding box center [114, 241] width 74 height 8
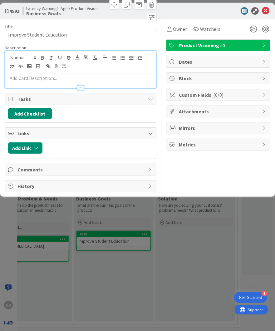
click at [44, 56] on div at bounding box center [80, 69] width 151 height 37
click at [36, 78] on p at bounding box center [80, 78] width 145 height 7
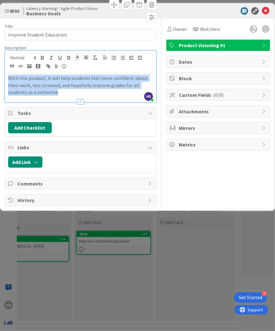
copy p "With this product, it will help students feel more confident about their work, …"
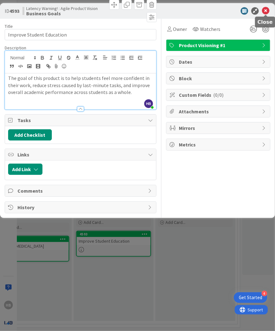
click at [265, 10] on icon at bounding box center [265, 10] width 7 height 7
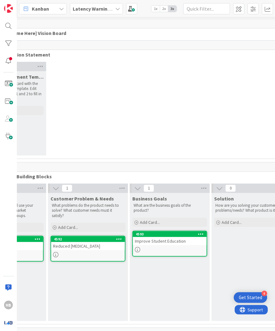
scroll to position [0, 278]
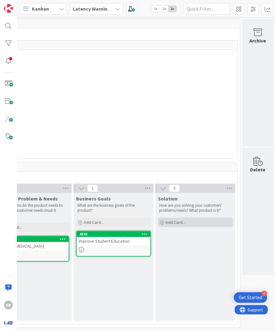
click at [175, 219] on span "Add Card..." at bounding box center [175, 222] width 20 height 6
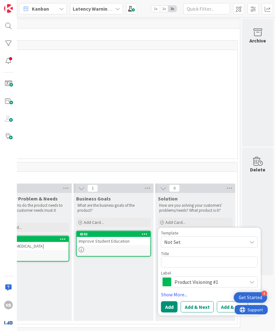
click at [183, 259] on textarea at bounding box center [209, 261] width 97 height 11
click at [166, 280] on button "Add" at bounding box center [169, 306] width 17 height 11
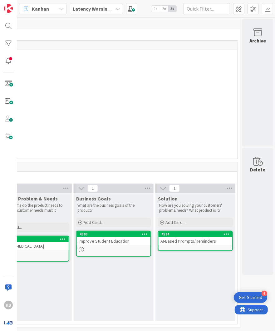
click at [191, 239] on div "AI-Based Prompts/Reminders" at bounding box center [195, 241] width 74 height 8
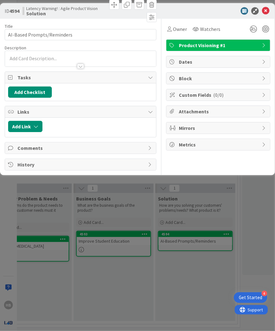
click at [80, 58] on div at bounding box center [80, 59] width 151 height 16
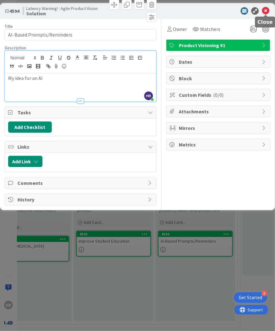
click at [267, 12] on icon at bounding box center [265, 10] width 7 height 7
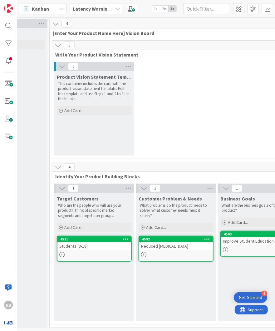
scroll to position [0, 135]
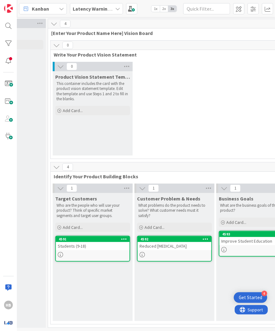
click at [92, 52] on span "Write Your Product Vision Statement" at bounding box center [213, 54] width 318 height 6
click at [99, 51] on div "0 Write Your Product Vision Statement" at bounding box center [215, 50] width 329 height 18
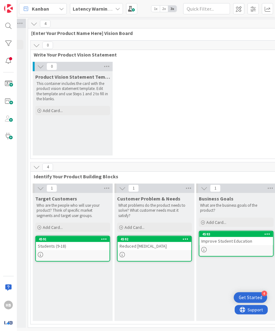
scroll to position [0, 278]
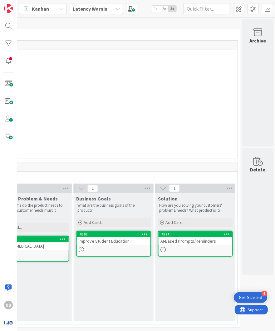
click at [181, 239] on div "AI-Based Prompts/Reminders" at bounding box center [195, 241] width 74 height 8
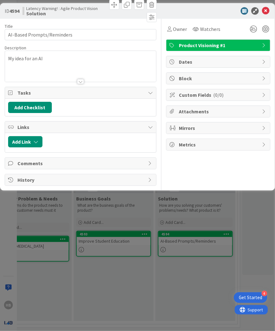
click at [54, 58] on p "My idea for an AI" at bounding box center [80, 58] width 145 height 7
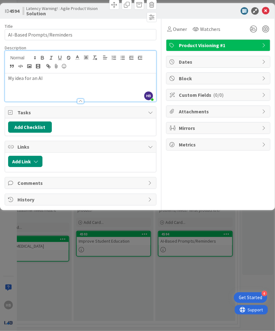
click at [54, 77] on p "My idea for an AI" at bounding box center [80, 78] width 145 height 7
click at [36, 78] on p "My idea for an AI-based" at bounding box center [80, 78] width 145 height 7
click at [65, 75] on p "My idea AI-based" at bounding box center [80, 78] width 145 height 7
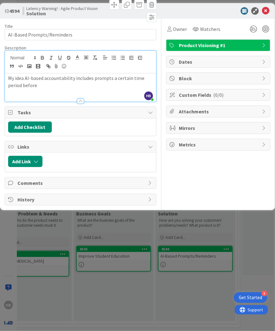
click at [51, 85] on p "My idea AI-based accountability includes prompts a certain time period before" at bounding box center [80, 82] width 145 height 14
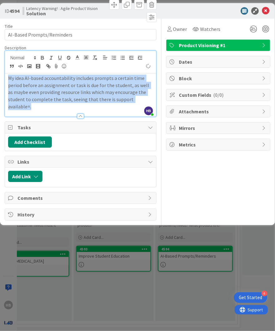
copy p "My idea AI-based accountability includes prompts a certain time period before a…"
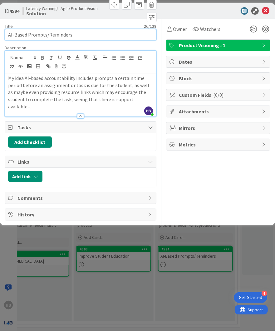
click at [53, 35] on input "AI-Based Prompts/Reminders" at bounding box center [81, 34] width 152 height 11
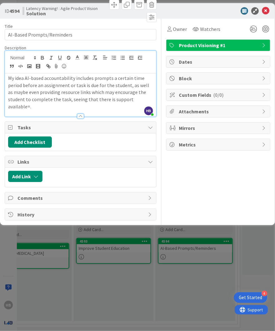
click at [91, 89] on p "My idea AI-based accountability includes prompts a certain time period before a…" at bounding box center [80, 93] width 145 height 36
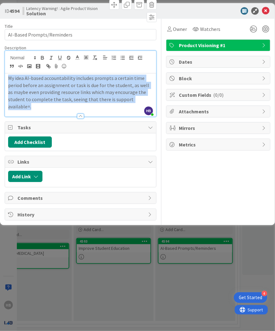
click at [91, 89] on p "My idea AI-based accountability includes prompts a certain time period before a…" at bounding box center [80, 93] width 145 height 36
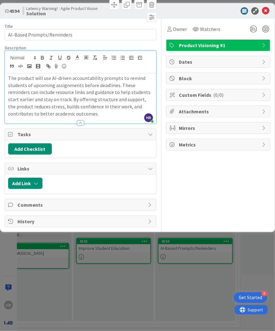
click at [267, 7] on div "ID 4594 Latency Warning! : Agile Product Vision Solution" at bounding box center [137, 11] width 275 height 16
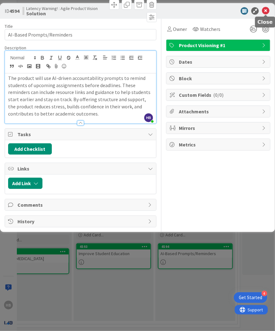
click at [267, 10] on icon at bounding box center [265, 10] width 7 height 7
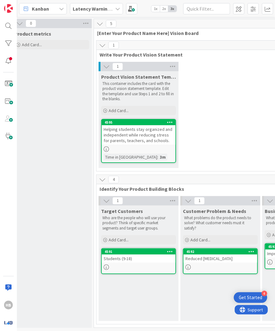
scroll to position [0, 93]
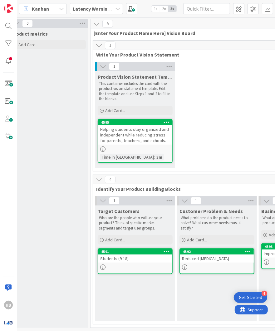
click at [167, 120] on icon at bounding box center [166, 122] width 6 height 4
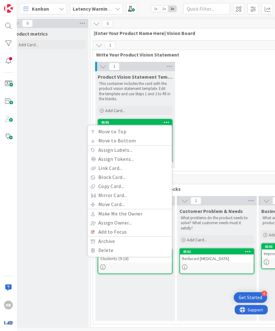
click at [191, 128] on div "1 Product Vision Statement Template This container includes the card with the p…" at bounding box center [257, 116] width 327 height 109
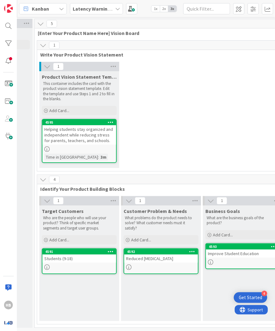
scroll to position [0, 165]
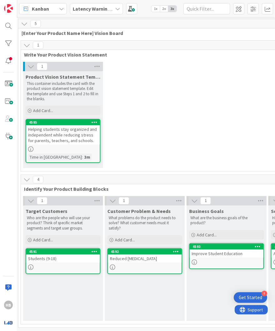
click at [92, 249] on icon at bounding box center [94, 251] width 6 height 4
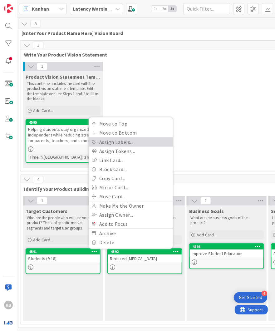
click at [118, 143] on link "Assign Labels..." at bounding box center [131, 142] width 84 height 9
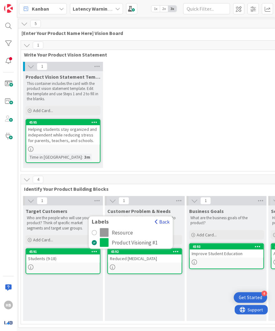
click at [158, 220] on button "Back" at bounding box center [161, 221] width 15 height 7
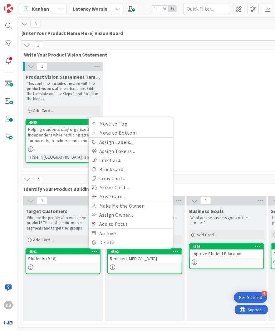
click at [128, 101] on div "1 Product Vision Statement Template This container includes the card with the p…" at bounding box center [185, 116] width 327 height 109
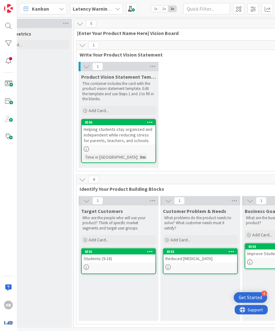
scroll to position [0, 165]
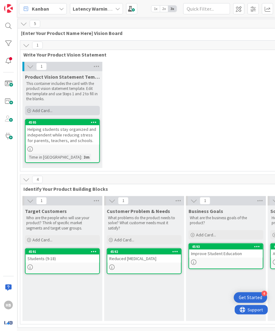
click at [45, 109] on span "Add Card..." at bounding box center [42, 111] width 20 height 6
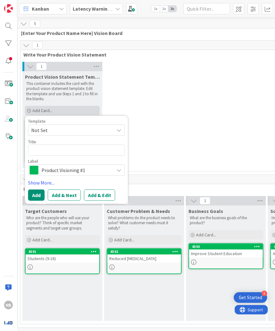
click at [45, 109] on span "Add Card..." at bounding box center [42, 111] width 20 height 6
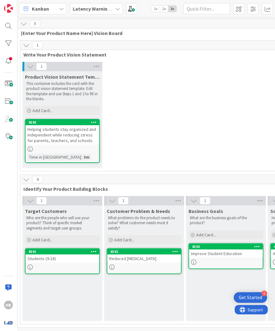
click at [56, 142] on div "Helping students stay organized and independent while reducing stress for paren…" at bounding box center [63, 134] width 74 height 19
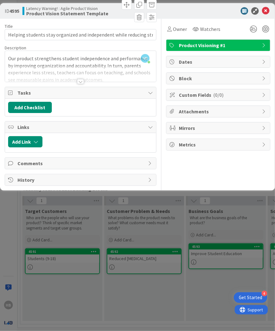
click at [85, 66] on div at bounding box center [80, 74] width 151 height 16
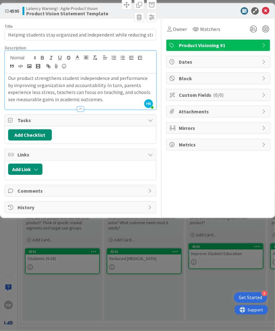
click at [112, 253] on div "ID 4595 Latency Warning! : Agile Product Vision Product Vision Statement Templa…" at bounding box center [137, 165] width 275 height 331
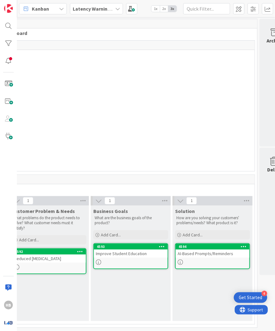
scroll to position [0, 278]
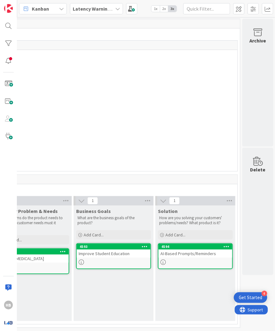
click at [196, 250] on div "AI-Based Prompts/Reminders" at bounding box center [195, 253] width 74 height 8
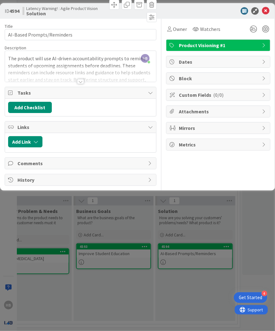
click at [123, 280] on div "ID 4594 Latency Warning! : Agile Product Vision Solution Title 26 / 128 AI-Base…" at bounding box center [137, 165] width 275 height 331
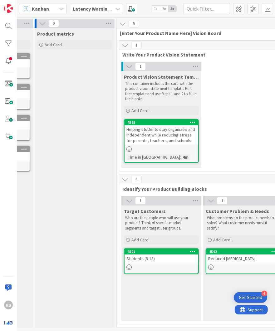
scroll to position [0, 67]
click at [143, 106] on div "Add Card..." at bounding box center [160, 110] width 75 height 9
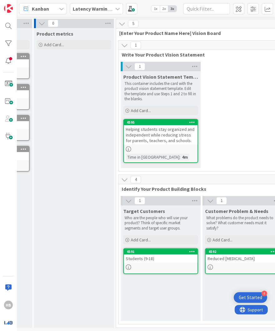
click at [159, 132] on div "Helping students stay organized and independent while reducing stress for paren…" at bounding box center [161, 134] width 74 height 19
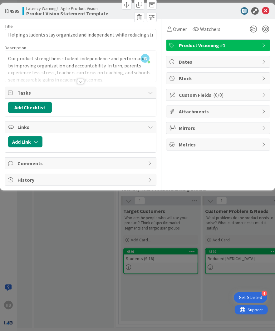
click at [77, 75] on div at bounding box center [80, 74] width 151 height 16
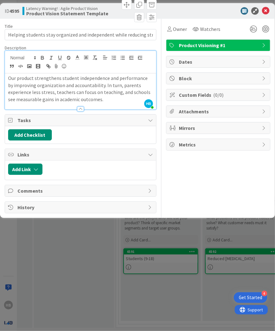
click at [161, 240] on div "ID 4595 Latency Warning! : Agile Product Vision Product Vision Statement Templa…" at bounding box center [137, 165] width 275 height 331
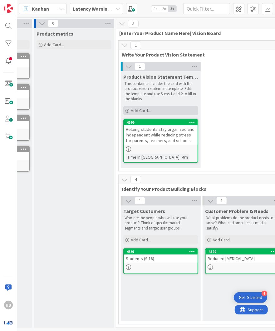
click at [150, 109] on span "Add Card..." at bounding box center [141, 111] width 20 height 6
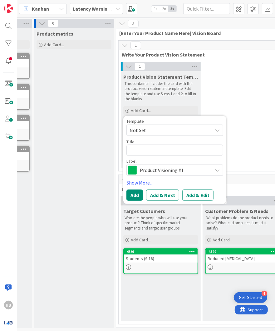
click at [156, 132] on span "Not Set" at bounding box center [168, 130] width 78 height 8
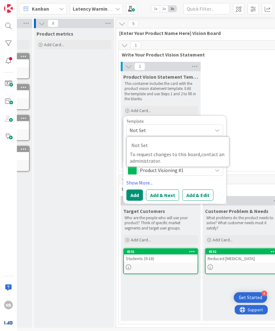
click at [156, 132] on span "Not Set" at bounding box center [168, 130] width 78 height 8
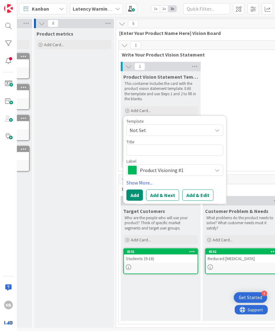
click at [158, 172] on span "Product Visioning #1" at bounding box center [174, 170] width 69 height 9
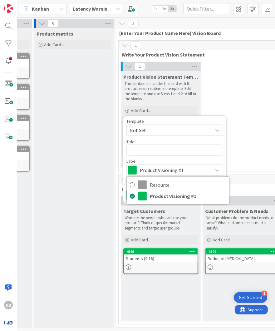
click at [158, 166] on span "Product Visioning #1" at bounding box center [174, 170] width 69 height 9
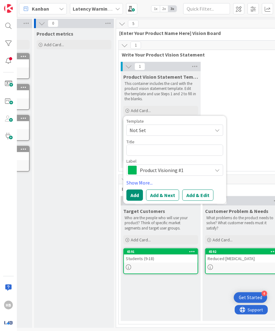
click at [146, 143] on div "Title 0 / 128" at bounding box center [174, 142] width 97 height 6
click at [146, 146] on textarea at bounding box center [174, 149] width 97 height 11
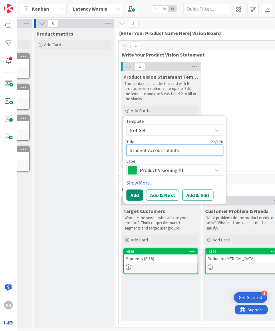
click at [167, 151] on textarea "Student Accountability" at bounding box center [174, 149] width 97 height 11
click at [160, 153] on textarea "Student Procasination" at bounding box center [174, 149] width 97 height 11
click at [160, 149] on textarea "Student Procasination" at bounding box center [174, 149] width 97 height 11
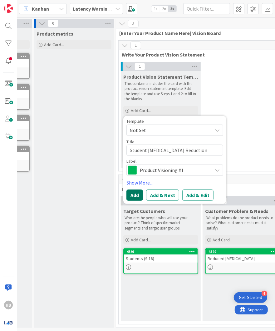
click at [133, 198] on button "Add" at bounding box center [134, 194] width 17 height 11
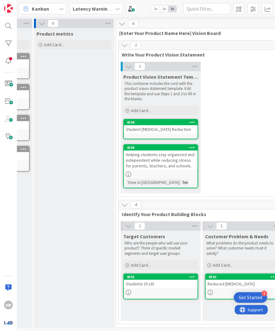
click at [147, 128] on div "Student [MEDICAL_DATA] Reduction" at bounding box center [161, 129] width 74 height 8
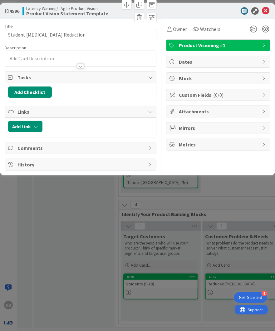
click at [39, 54] on div at bounding box center [80, 60] width 151 height 13
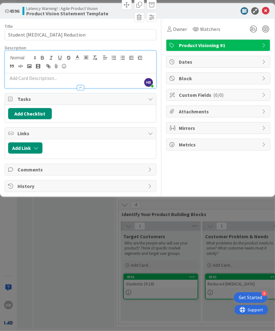
click at [33, 78] on p at bounding box center [80, 78] width 145 height 7
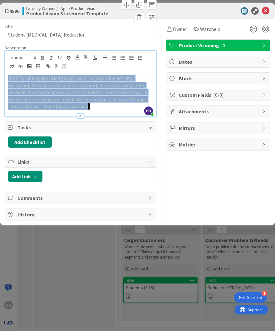
drag, startPoint x: 82, startPoint y: 105, endPoint x: 8, endPoint y: 76, distance: 79.1
click at [8, 76] on p "[DATE], when [identified group] want to [desirable activity/ outcome], they hav…" at bounding box center [80, 93] width 145 height 36
click at [97, 58] on line "button" at bounding box center [95, 58] width 1 height 1
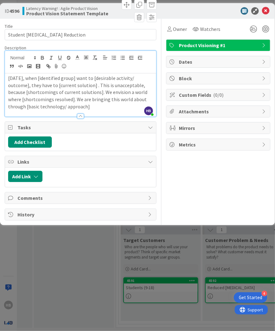
click at [75, 98] on p "[DATE], when [identified group] want to [desirable activity/ outcome], they hav…" at bounding box center [80, 93] width 145 height 36
drag, startPoint x: 34, startPoint y: 76, endPoint x: 8, endPoint y: 77, distance: 25.9
click at [8, 77] on p "[DATE], when [identified group] want to [desirable activity/ outcome], they hav…" at bounding box center [80, 93] width 145 height 36
drag, startPoint x: 55, startPoint y: 78, endPoint x: 18, endPoint y: 79, distance: 37.5
click at [18, 79] on p "TAM [identified group] want to [desirable activity/ outcome], they have to [cur…" at bounding box center [80, 93] width 145 height 36
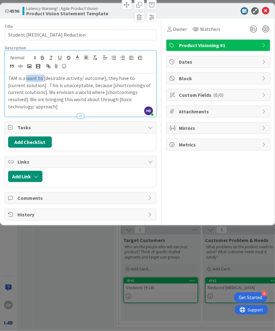
drag, startPoint x: 43, startPoint y: 78, endPoint x: 26, endPoint y: 78, distance: 16.5
click at [26, 78] on p "TAM is a want to [desirable activity/ outcome], they have to [current solution]…" at bounding box center [80, 93] width 145 height 36
click at [25, 78] on p "TAM is a [desirable activity/ outcome], they have to [current solution] . This …" at bounding box center [80, 93] width 145 height 36
click at [82, 80] on p "TAM is an Executive Functioning Plateform [desirable activity/ outcome], they h…" at bounding box center [80, 93] width 145 height 36
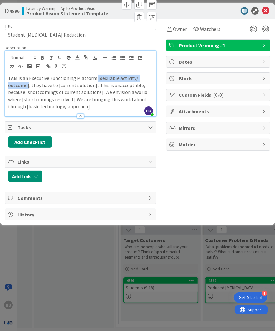
drag, startPoint x: 94, startPoint y: 80, endPoint x: 27, endPoint y: 86, distance: 67.1
click at [27, 86] on p "TAM is an Executive Functioning Platform [desirable activity/ outcome], they ha…" at bounding box center [80, 93] width 145 height 36
click at [28, 77] on p "TAM is an Executive Functioning Platform [desirable activity/ outcome], they ha…" at bounding box center [80, 93] width 145 height 36
click at [95, 79] on p "TAM is an Executive Functioning Platform [desirable activity/ outcome], they ha…" at bounding box center [80, 93] width 145 height 36
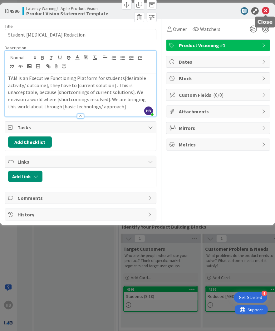
click at [268, 12] on icon at bounding box center [265, 10] width 7 height 7
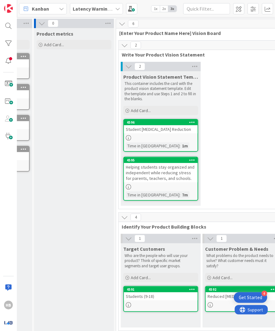
click at [146, 172] on div "Helping students stay organized and independent while reducing stress for paren…" at bounding box center [161, 172] width 74 height 19
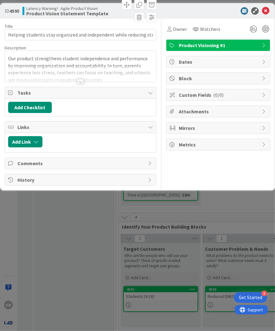
click at [75, 66] on div at bounding box center [80, 74] width 151 height 16
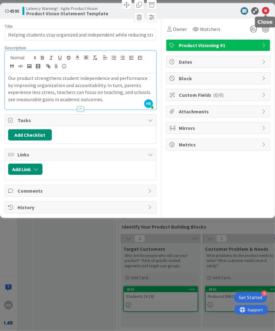
click at [266, 9] on icon at bounding box center [265, 10] width 7 height 7
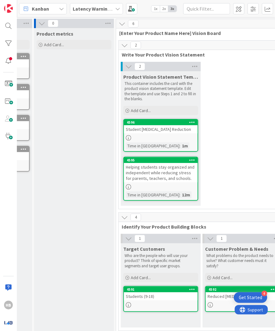
click at [151, 131] on div "Student [MEDICAL_DATA] Reduction" at bounding box center [161, 129] width 74 height 8
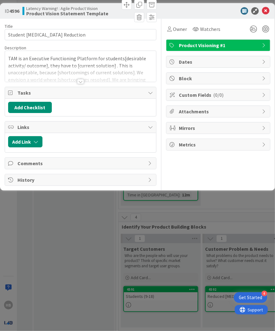
click at [80, 84] on div "Title 34 / 128 Student [MEDICAL_DATA] Reduction Description TAM is an Executive…" at bounding box center [81, 102] width 152 height 167
click at [81, 81] on div at bounding box center [80, 81] width 7 height 5
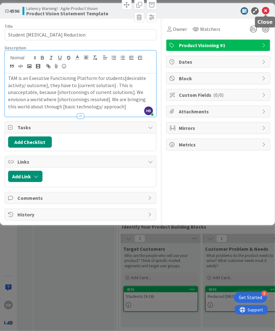
click at [266, 7] on icon at bounding box center [265, 10] width 7 height 7
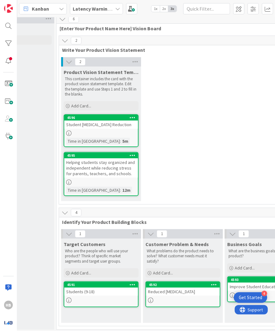
scroll to position [5, 118]
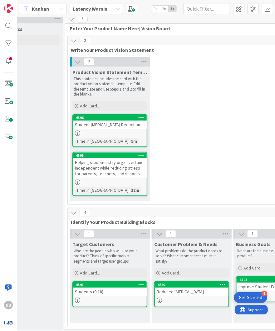
click at [98, 280] on div "Students (9-18)" at bounding box center [110, 291] width 74 height 8
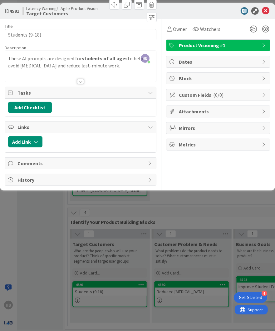
click at [74, 79] on div at bounding box center [80, 74] width 151 height 16
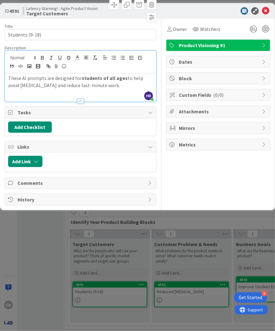
click at [109, 89] on div "These AI prompts are designed for students of all ages to help avoid [MEDICAL_D…" at bounding box center [80, 87] width 151 height 28
click at [112, 87] on p "These AI prompts are designed for students of all ages to help avoid [MEDICAL_D…" at bounding box center [80, 82] width 145 height 14
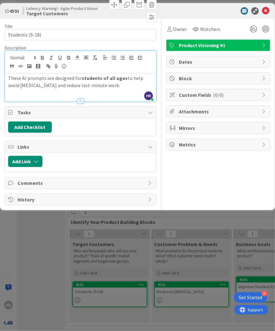
click at [112, 87] on p "These AI prompts are designed for students of all ages to help avoid [MEDICAL_D…" at bounding box center [80, 82] width 145 height 14
click at [121, 86] on p "These AI prompts are designed for students of all ages to help avoid [MEDICAL_D…" at bounding box center [80, 82] width 145 height 14
click at [265, 7] on div "ID 4591 Latency Warning! : Agile Product Vision Target Customers" at bounding box center [137, 11] width 275 height 16
click at [265, 8] on icon at bounding box center [265, 10] width 7 height 7
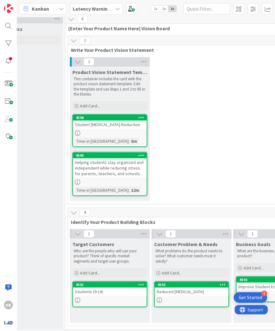
click at [98, 128] on link "4596 Student [MEDICAL_DATA] Reduction Time in Column : 5m" at bounding box center [109, 130] width 75 height 33
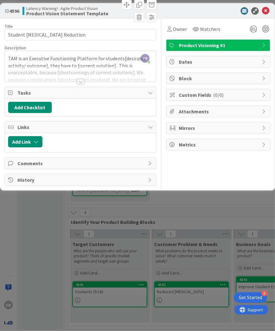
click at [84, 83] on div "Title 34 / 128 Student [MEDICAL_DATA] Reduction Description [PERSON_NAME] just …" at bounding box center [81, 102] width 152 height 167
click at [81, 80] on div at bounding box center [80, 81] width 7 height 5
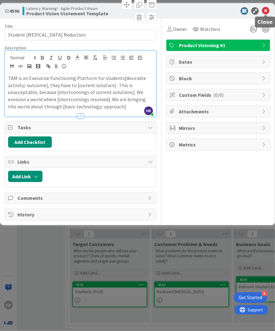
click at [263, 13] on icon at bounding box center [265, 10] width 7 height 7
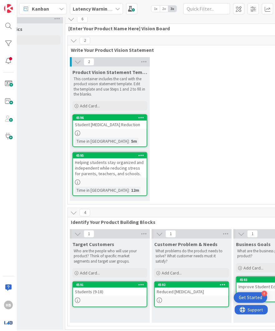
click at [191, 280] on div "Reduced [MEDICAL_DATA]" at bounding box center [192, 291] width 74 height 8
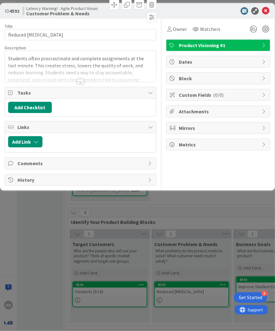
click at [85, 81] on div at bounding box center [81, 78] width 152 height 7
click at [83, 81] on div at bounding box center [80, 81] width 7 height 5
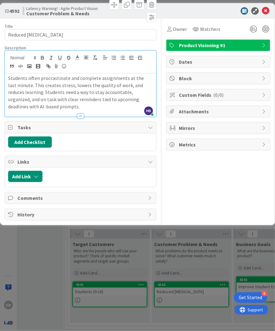
click at [107, 97] on p "Students often procrastinate and complete assignments at the last minute. This …" at bounding box center [80, 93] width 145 height 36
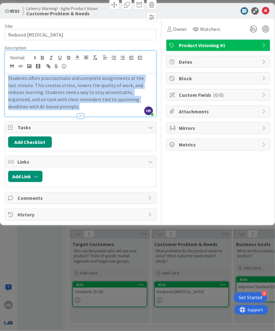
click at [107, 97] on p "Students often procrastinate and complete assignments at the last minute. This …" at bounding box center [80, 93] width 145 height 36
click at [107, 96] on p "Students often procrastinate and complete assignments at the last minute. This …" at bounding box center [80, 93] width 145 height 36
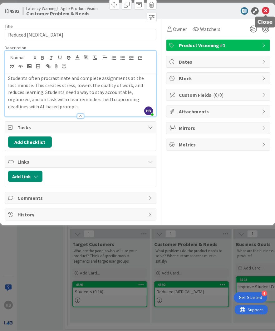
click at [263, 11] on icon at bounding box center [265, 10] width 7 height 7
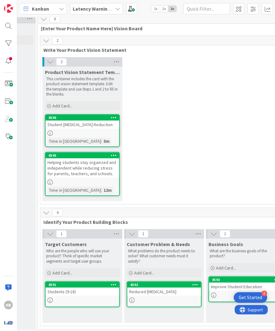
click at [95, 126] on div "Student [MEDICAL_DATA] Reduction" at bounding box center [83, 124] width 74 height 8
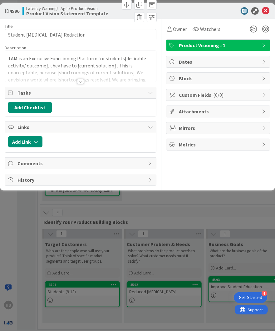
click at [55, 63] on div "TAM is an Executive Functioning Platform for students[desirable activity/ outco…" at bounding box center [80, 66] width 151 height 31
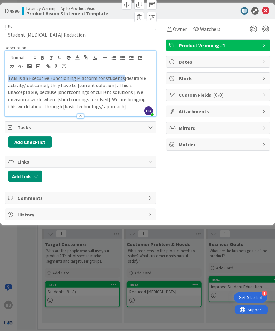
drag, startPoint x: 120, startPoint y: 78, endPoint x: 6, endPoint y: 80, distance: 114.2
click at [6, 80] on div "TAM is an Executive Functioning Platform for students[desirable activity/ outco…" at bounding box center [80, 94] width 151 height 43
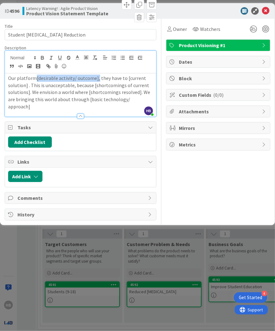
drag, startPoint x: 95, startPoint y: 76, endPoint x: 35, endPoint y: 80, distance: 60.3
click at [35, 80] on p "Our platform[desirable activity/ outcome], they have to [current solution] . Th…" at bounding box center [80, 93] width 145 height 36
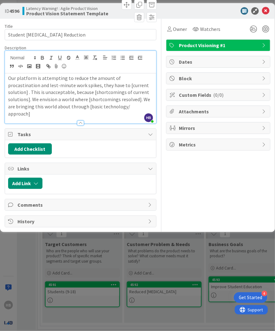
click at [128, 78] on p "Our platform is attempting to reduce the amount of procastination and lest-minu…" at bounding box center [80, 96] width 145 height 42
click at [134, 78] on p "Our platform is attempting to reduce the amount of procastination and lest-minu…" at bounding box center [80, 96] width 145 height 42
click at [21, 85] on p "Our platform is attempting to reduce the amount of [MEDICAL_DATA] and lest-minu…" at bounding box center [80, 96] width 145 height 42
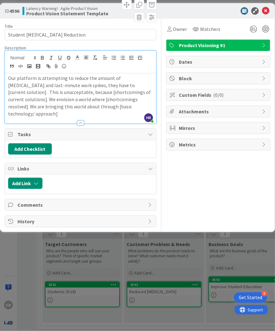
click at [68, 85] on p "Our platform is attempting to reduce the amount of [MEDICAL_DATA] and last-minu…" at bounding box center [80, 96] width 145 height 42
click at [80, 86] on p "Our platform is attempting to reduce the amount of [MEDICAL_DATA] and last-minu…" at bounding box center [80, 96] width 145 height 42
drag, startPoint x: 121, startPoint y: 85, endPoint x: 26, endPoint y: 94, distance: 95.8
click at [26, 94] on p "Our platform is attempting to reduce the amount of [MEDICAL_DATA] and last-minu…" at bounding box center [80, 96] width 145 height 42
click at [25, 95] on p "Our platform is attempting to reduce the amount of [MEDICAL_DATA] and last-minu…" at bounding box center [80, 96] width 145 height 42
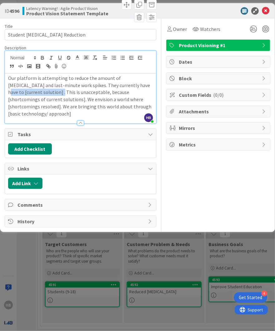
drag, startPoint x: 27, startPoint y: 91, endPoint x: 111, endPoint y: 87, distance: 83.4
click at [111, 87] on p "Our platform is attempting to reduce the amount of [MEDICAL_DATA] and last-minu…" at bounding box center [80, 96] width 145 height 42
click at [104, 96] on p "Our platform is attempting to reduce the amount of [MEDICAL_DATA] and last-minu…" at bounding box center [80, 96] width 145 height 42
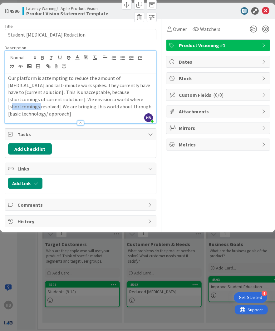
copy p "Our platform is attempting to reduce the amount of [MEDICAL_DATA] and last-minu…"
click at [89, 92] on p "Our platform is attempting to reduce the amount of [MEDICAL_DATA] and last-minu…" at bounding box center [80, 96] width 145 height 42
click at [93, 92] on p "Our platform is attempting to reduce the amount of [MEDICAL_DATA] and last-minu…" at bounding box center [80, 96] width 145 height 42
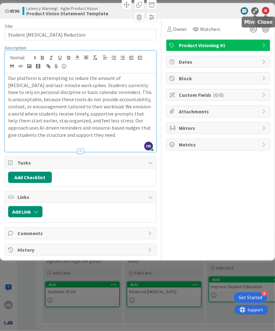
click at [263, 12] on icon at bounding box center [265, 10] width 7 height 7
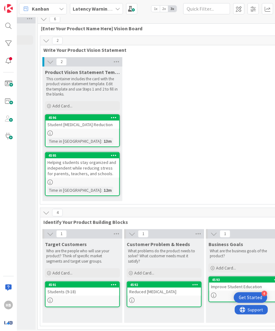
click at [203, 171] on div "2 Product Vision Statement Template This container includes the card with the p…" at bounding box center [204, 130] width 327 height 147
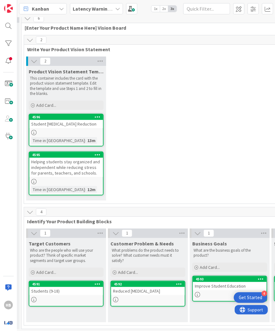
scroll to position [5, 161]
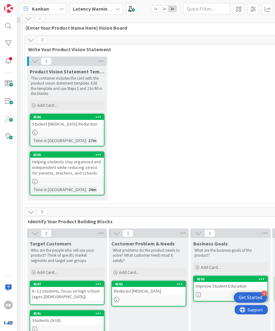
click at [164, 146] on div "2 Product Vision Statement Template This container includes the card with the p…" at bounding box center [189, 129] width 327 height 147
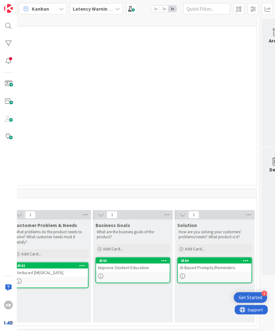
scroll to position [24, 262]
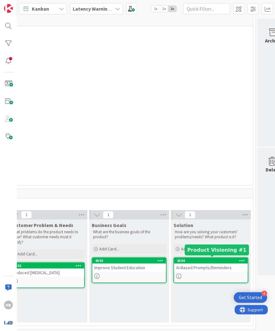
click at [191, 259] on div "4594" at bounding box center [212, 260] width 71 height 4
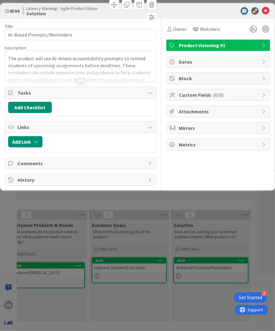
click at [76, 72] on div at bounding box center [80, 74] width 151 height 16
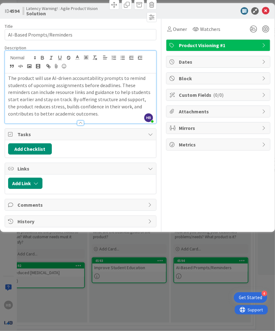
click at [187, 248] on div "ID 4594 Latency Warning! : Agile Product Vision Solution Title 26 / 128 AI-Base…" at bounding box center [137, 165] width 275 height 331
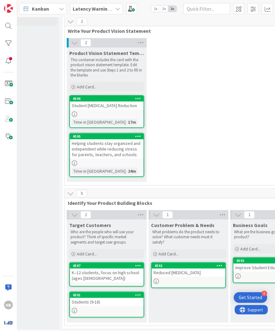
scroll to position [24, 128]
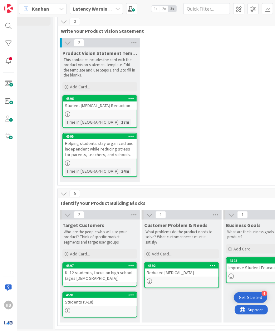
click at [163, 9] on span "2x" at bounding box center [164, 9] width 8 height 6
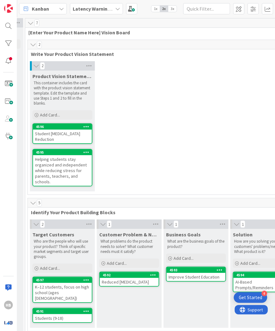
click at [157, 7] on span "1x" at bounding box center [155, 9] width 8 height 6
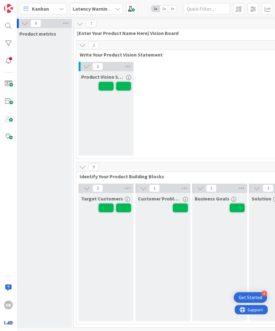
scroll to position [0, 61]
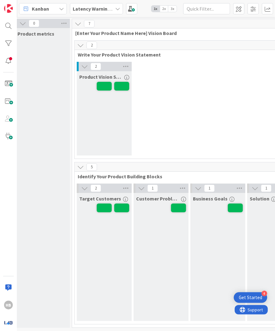
click at [167, 8] on span "2x" at bounding box center [164, 9] width 8 height 6
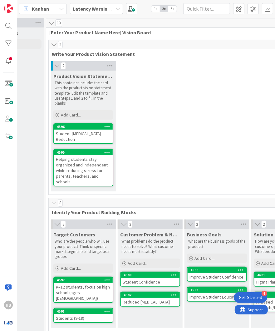
scroll to position [1, 122]
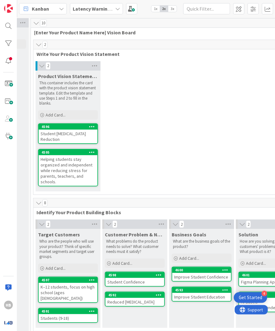
click at [76, 168] on div "Helping students stay organized and independent while reducing stress for paren…" at bounding box center [68, 170] width 59 height 31
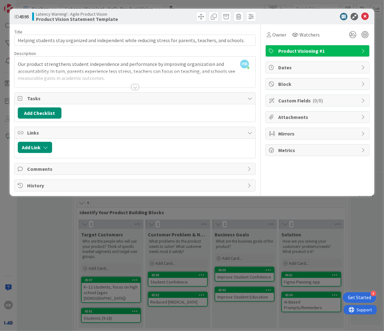
scroll to position [1, 78]
click at [136, 82] on div at bounding box center [135, 79] width 241 height 16
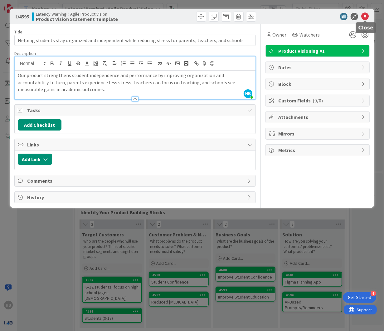
click at [365, 16] on icon at bounding box center [364, 16] width 7 height 7
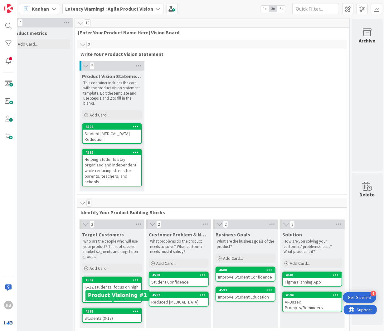
click at [106, 280] on div "4591" at bounding box center [113, 311] width 56 height 4
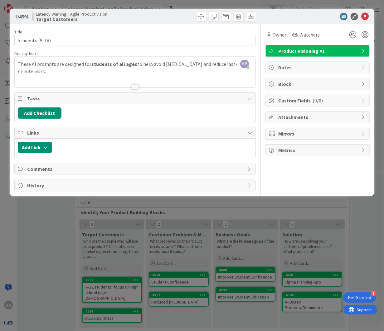
click at [116, 280] on div "ID 4591 Latency Warning! : Agile Product Vision Target Customers Title 15 / 128…" at bounding box center [192, 165] width 384 height 331
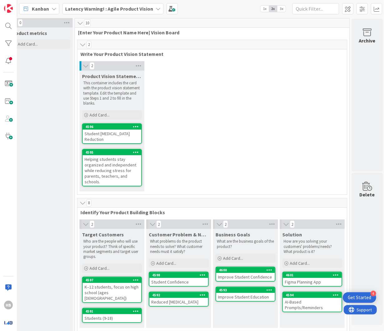
click at [103, 280] on div "K–12 students, focus on high school (ages [DEMOGRAPHIC_DATA])" at bounding box center [112, 292] width 59 height 19
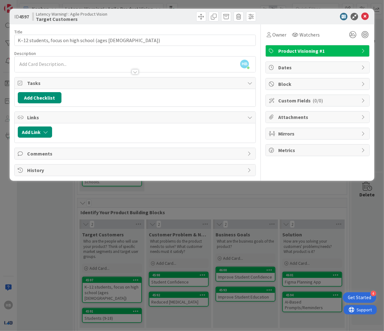
click at [113, 64] on div "[PERSON_NAME] just joined" at bounding box center [135, 64] width 241 height 16
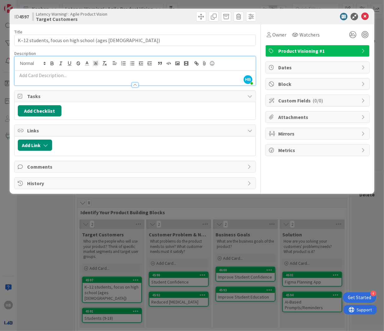
click at [99, 77] on p at bounding box center [135, 75] width 235 height 7
click at [367, 18] on icon at bounding box center [364, 16] width 7 height 7
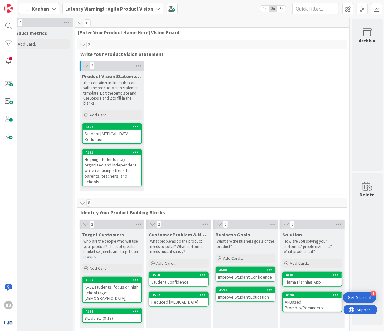
click at [169, 279] on div "Student Confidence" at bounding box center [178, 282] width 59 height 8
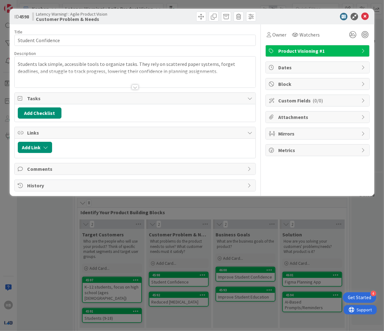
click at [103, 70] on p "Students lack simple, accessible tools to organize tasks. They rely on scattere…" at bounding box center [135, 68] width 235 height 14
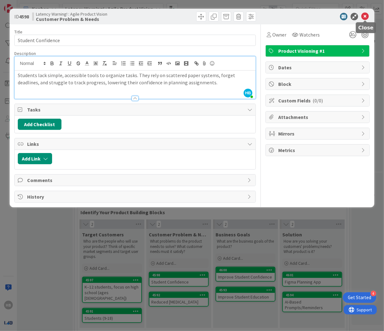
click at [366, 17] on icon at bounding box center [364, 16] width 7 height 7
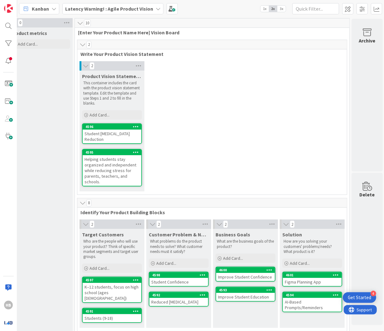
click at [96, 280] on div "K–12 students, focus on high school (ages [DEMOGRAPHIC_DATA])" at bounding box center [112, 292] width 59 height 19
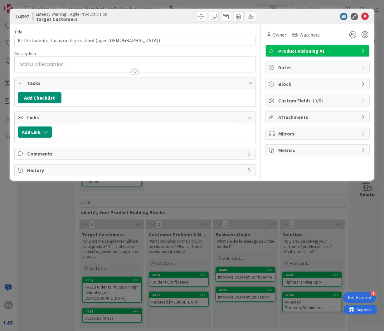
click at [91, 67] on div at bounding box center [135, 68] width 241 height 7
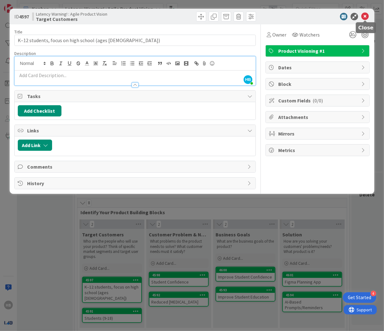
click at [365, 18] on icon at bounding box center [364, 16] width 7 height 7
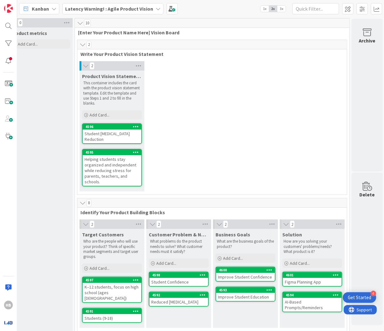
click at [245, 271] on div "4600" at bounding box center [245, 270] width 59 height 6
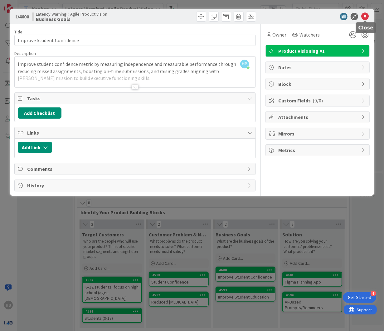
click at [365, 14] on icon at bounding box center [364, 16] width 7 height 7
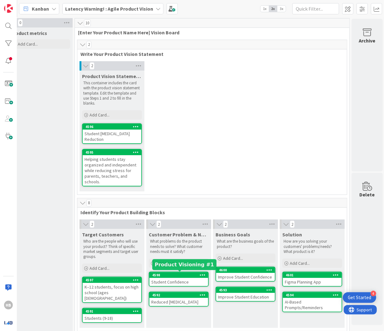
click at [167, 276] on div "4598" at bounding box center [180, 275] width 56 height 4
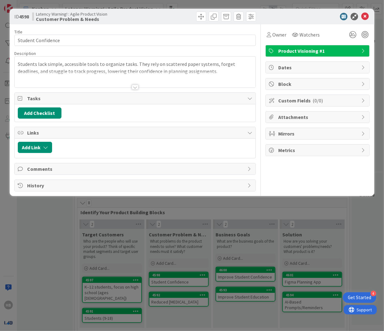
click at [135, 85] on div at bounding box center [135, 87] width 7 height 5
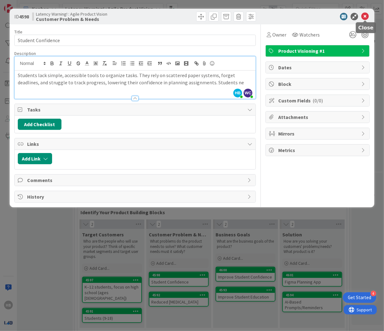
click at [364, 17] on icon at bounding box center [364, 16] width 7 height 7
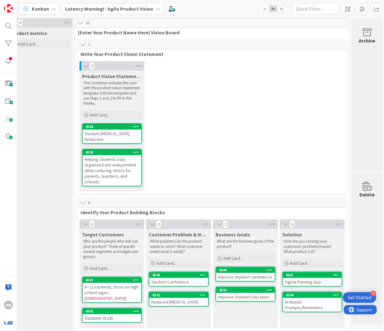
click at [239, 275] on div "Improve Student Confidence" at bounding box center [245, 277] width 59 height 8
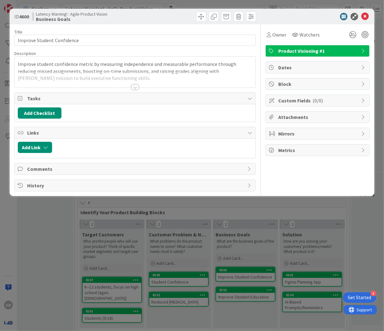
click at [133, 86] on div at bounding box center [135, 87] width 7 height 5
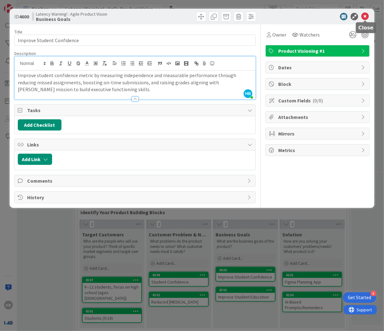
click at [361, 14] on icon at bounding box center [364, 16] width 7 height 7
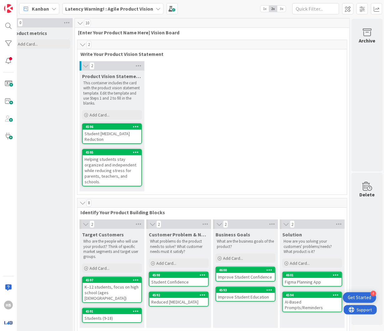
click at [183, 280] on div "Student Confidence" at bounding box center [178, 282] width 59 height 8
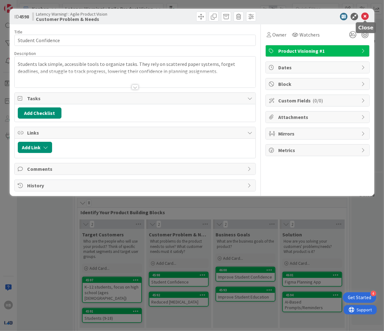
click at [364, 19] on icon at bounding box center [364, 16] width 7 height 7
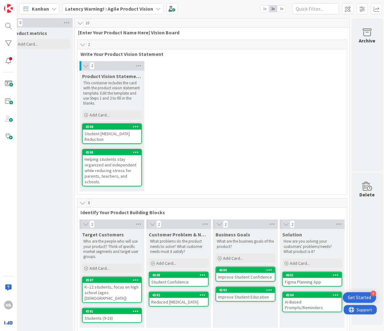
click at [103, 280] on div "K–12 students, focus on high school (ages [DEMOGRAPHIC_DATA])" at bounding box center [112, 292] width 59 height 19
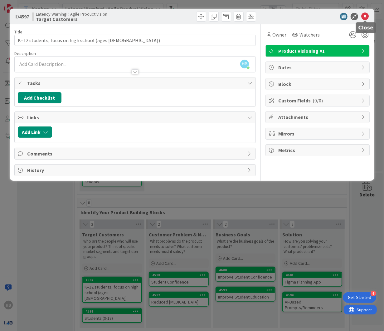
click at [367, 14] on icon at bounding box center [364, 16] width 7 height 7
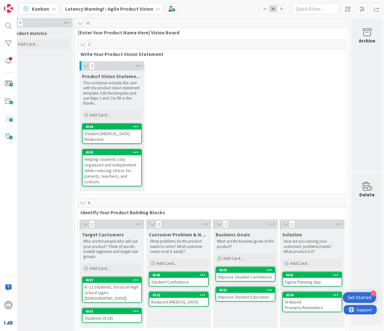
click at [247, 274] on div "Improve Student Confidence" at bounding box center [245, 277] width 59 height 8
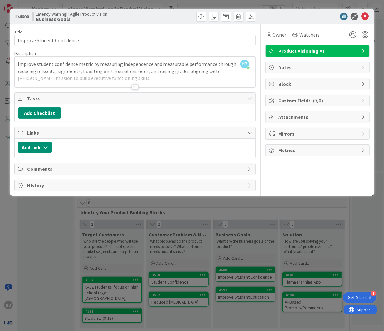
click at [133, 86] on div at bounding box center [135, 87] width 7 height 5
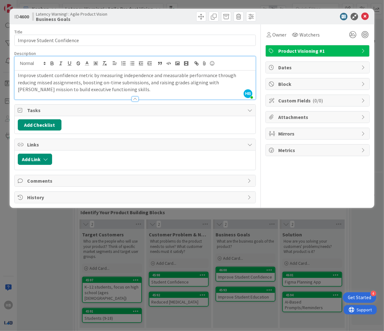
drag, startPoint x: 4, startPoint y: 107, endPoint x: 117, endPoint y: 160, distance: 124.9
click at [117, 160] on div "ID 4600 Latency Warning! : Agile Product Vision Business Goals Title 27 / 128 I…" at bounding box center [192, 165] width 384 height 331
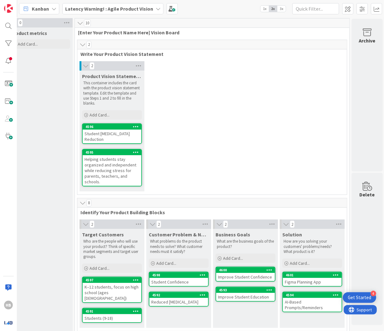
click at [181, 279] on div "Student Confidence" at bounding box center [178, 282] width 59 height 8
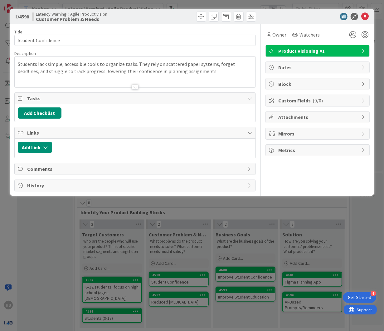
click at [136, 83] on div at bounding box center [135, 79] width 241 height 16
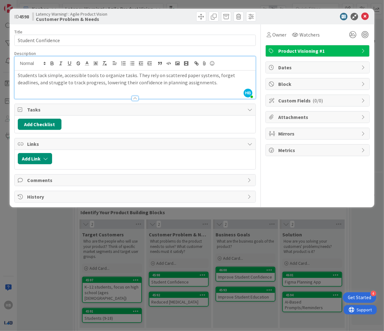
click at [154, 249] on div "ID 4598 Latency Warning! : Agile Product Vision Customer Problem & Needs Title …" at bounding box center [192, 165] width 384 height 331
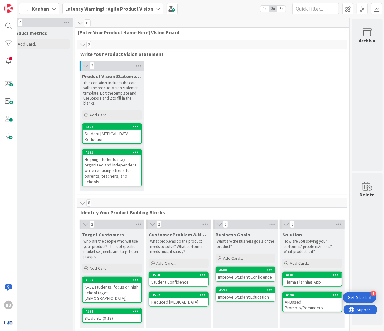
click at [244, 276] on div "Improve Student Confidence" at bounding box center [245, 277] width 59 height 8
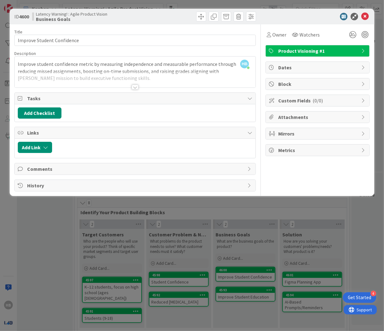
click at [136, 85] on div at bounding box center [135, 87] width 7 height 5
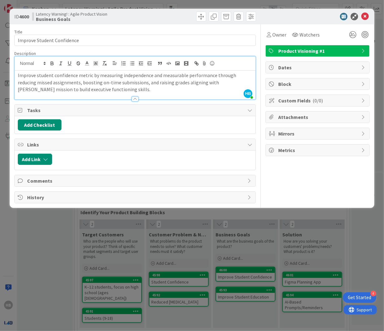
click at [150, 249] on div "ID 4600 Latency Warning! : Agile Product Vision Business Goals Title 27 / 128 I…" at bounding box center [192, 165] width 384 height 331
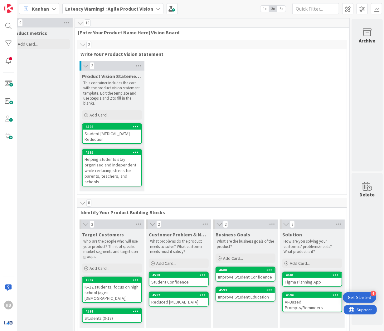
click at [179, 280] on div "Student Confidence" at bounding box center [178, 282] width 59 height 8
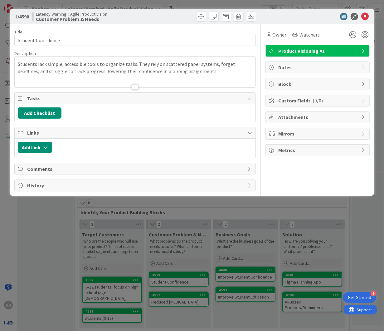
click at [138, 85] on div at bounding box center [135, 79] width 241 height 16
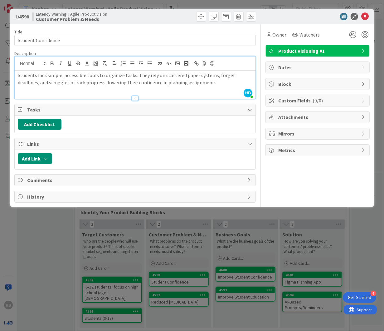
click at [249, 274] on div "ID 4598 Latency Warning! : Agile Product Vision Customer Problem & Needs Title …" at bounding box center [192, 165] width 384 height 331
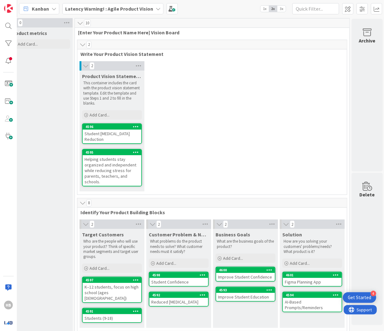
click at [249, 274] on div "Improve Student Confidence" at bounding box center [245, 277] width 59 height 8
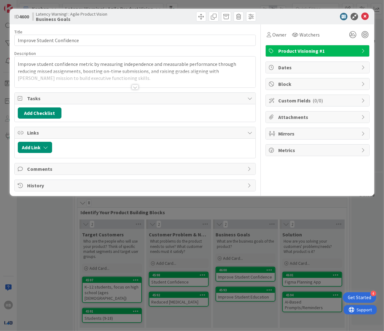
click at [127, 83] on div at bounding box center [135, 79] width 241 height 16
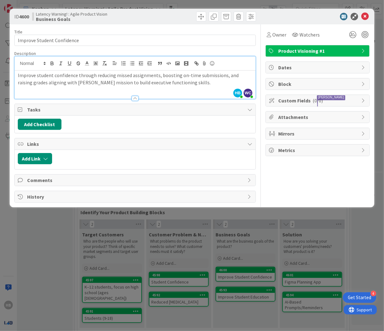
click at [269, 277] on div "ID 4600 Latency Warning! : Agile Product Vision Business Goals Title 27 / 128 I…" at bounding box center [192, 165] width 384 height 331
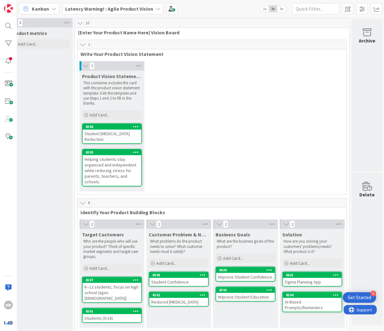
click at [316, 278] on div "Figma Planning App" at bounding box center [312, 282] width 59 height 8
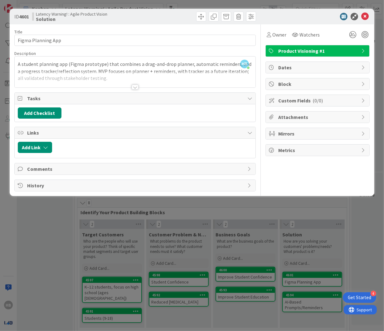
click at [135, 87] on div at bounding box center [135, 87] width 7 height 5
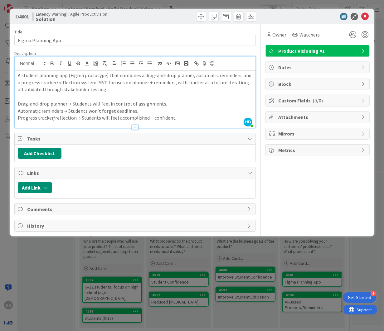
click at [189, 280] on div "ID 4601 Latency Warning! : Agile Product Vision Solution Title 19 / 128 Figma P…" at bounding box center [192, 165] width 384 height 331
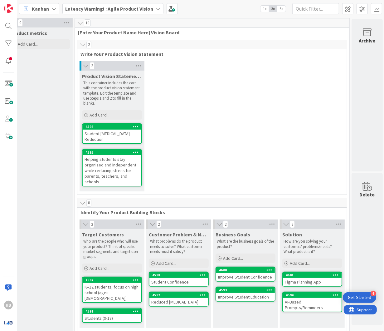
click at [254, 274] on div "Improve Student Confidence" at bounding box center [245, 277] width 59 height 8
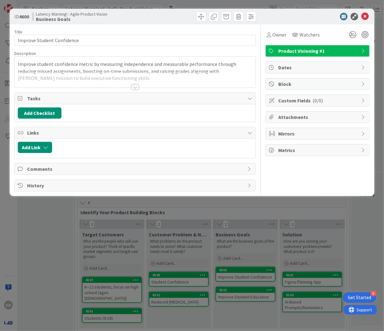
click at [131, 82] on div at bounding box center [135, 79] width 241 height 16
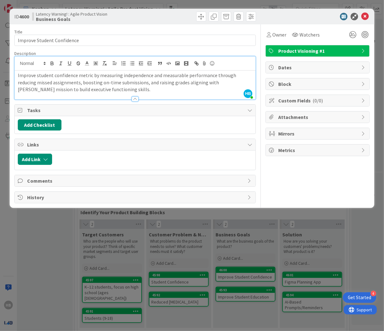
click at [252, 218] on div "ID 4600 Latency Warning! : Agile Product Vision Business Goals Title 27 / 128 I…" at bounding box center [192, 165] width 384 height 331
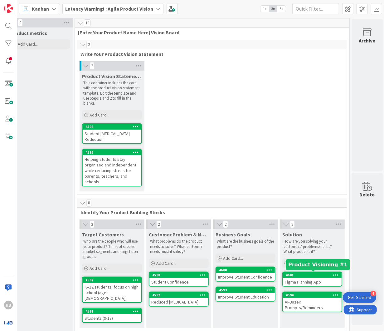
click at [318, 278] on div "Figma Planning App" at bounding box center [312, 282] width 59 height 8
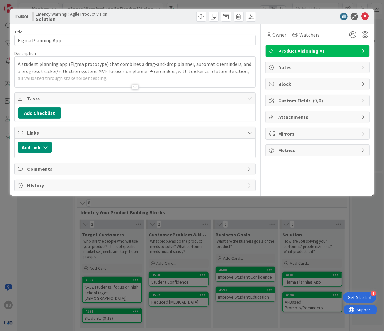
click at [139, 87] on div at bounding box center [134, 84] width 241 height 7
click at [132, 85] on div at bounding box center [135, 87] width 7 height 5
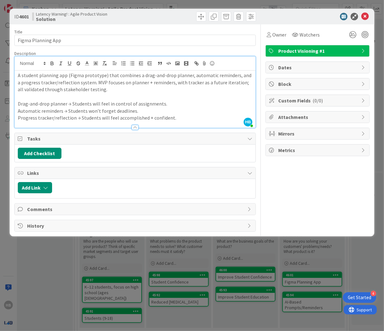
click at [148, 274] on div "ID 4601 Latency Warning! : Agile Product Vision Solution Title 19 / 128 Figma P…" at bounding box center [192, 165] width 384 height 331
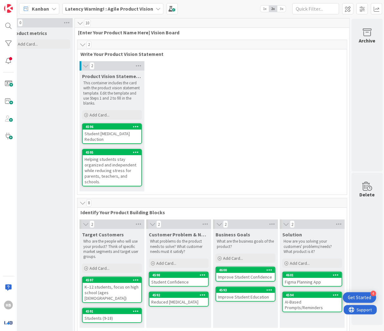
click at [301, 280] on div "AI-Based Prompts/Reminders" at bounding box center [312, 305] width 59 height 14
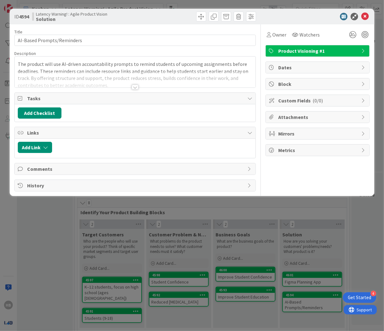
click at [117, 84] on div at bounding box center [135, 79] width 241 height 16
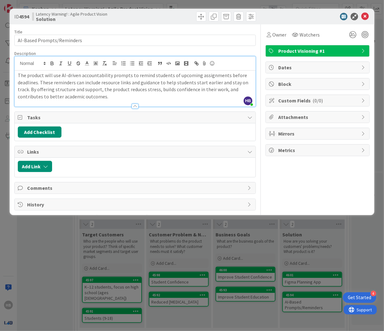
click at [114, 98] on p "The product will use AI-driven accountability prompts to remind students of upc…" at bounding box center [135, 86] width 235 height 28
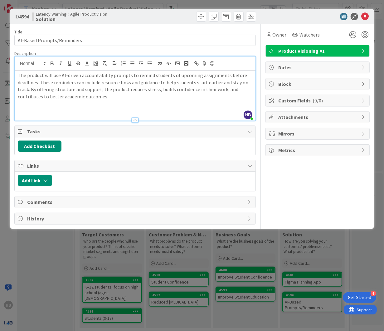
click at [249, 274] on div "ID 4594 Latency Warning! : Agile Product Vision Solution Title 26 / 128 AI-Base…" at bounding box center [192, 165] width 384 height 331
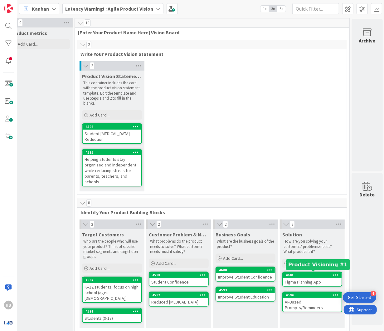
click at [315, 276] on div "4601" at bounding box center [312, 275] width 59 height 6
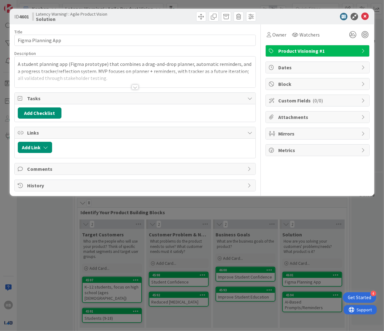
click at [138, 78] on div at bounding box center [135, 79] width 241 height 16
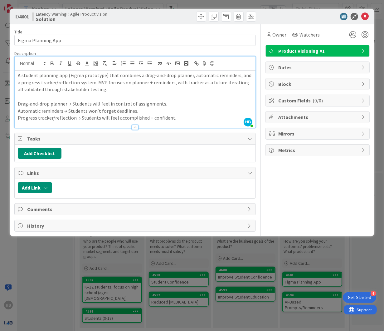
click at [164, 271] on div "ID 4601 Latency Warning! : Agile Product Vision Solution Title 19 / 128 Figma P…" at bounding box center [192, 165] width 384 height 331
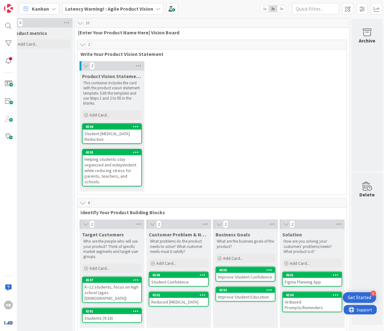
click at [302, 280] on div "AI-Based Prompts/Reminders" at bounding box center [312, 305] width 59 height 14
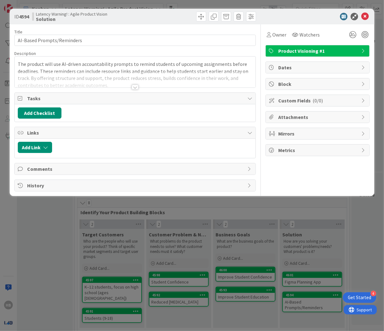
click at [112, 86] on div at bounding box center [135, 79] width 241 height 16
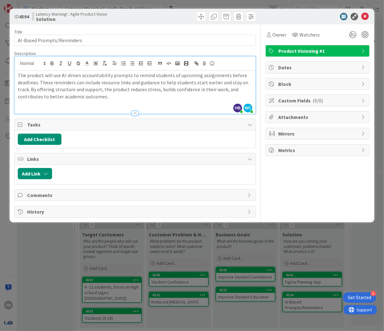
click at [96, 106] on p at bounding box center [135, 103] width 235 height 7
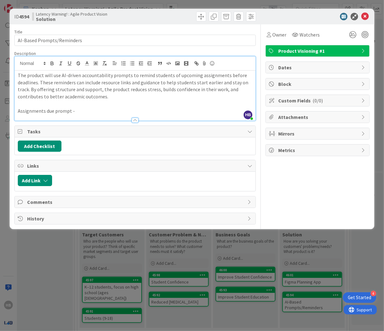
click at [72, 110] on p "Assignments due prompt -" at bounding box center [135, 110] width 235 height 7
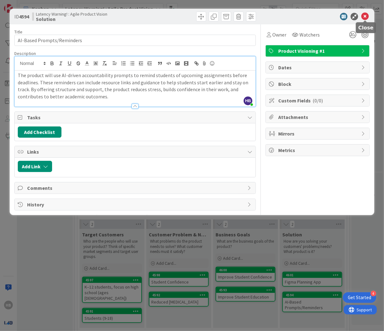
click at [366, 17] on icon at bounding box center [364, 16] width 7 height 7
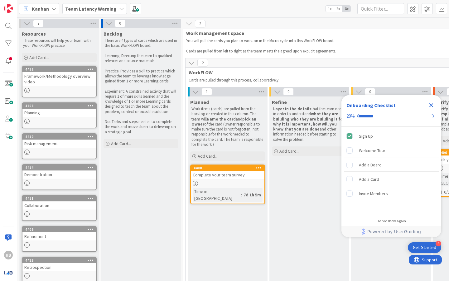
click at [107, 11] on b "Team Latency Warning" at bounding box center [90, 9] width 51 height 6
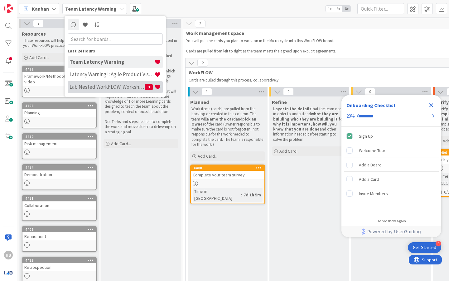
click at [127, 87] on h4 "Lab Nested WorkFLOW: Workshop" at bounding box center [107, 87] width 75 height 6
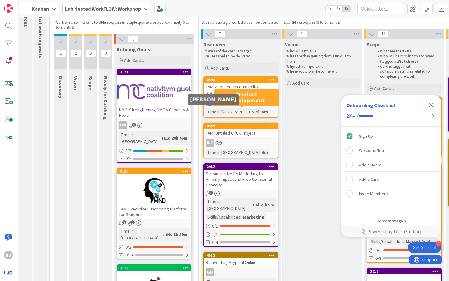
scroll to position [66, 0]
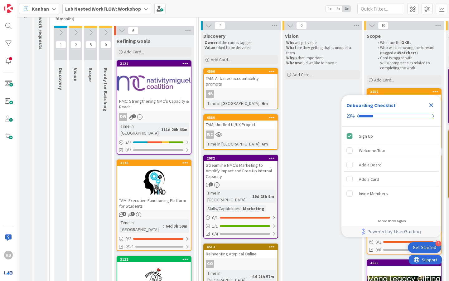
click at [428, 104] on icon "Close Checklist" at bounding box center [431, 104] width 7 height 7
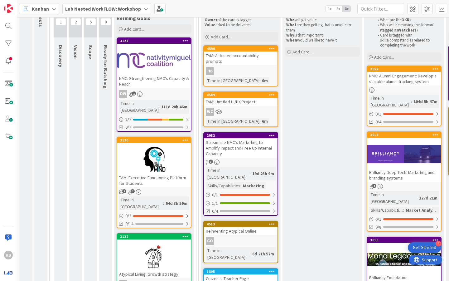
scroll to position [87, 0]
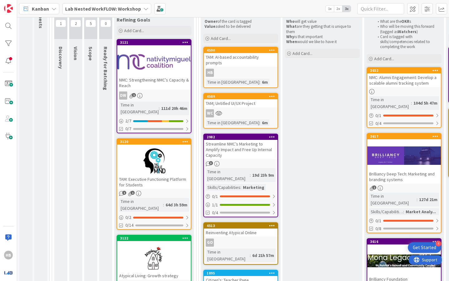
click at [145, 161] on div at bounding box center [154, 161] width 74 height 28
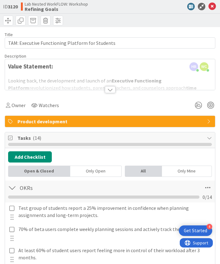
click at [115, 103] on div "Owner Watchers" at bounding box center [110, 105] width 211 height 11
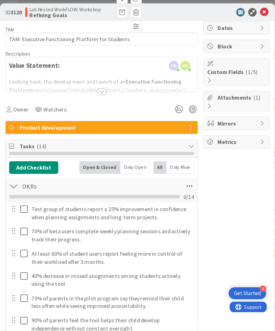
scroll to position [87, 0]
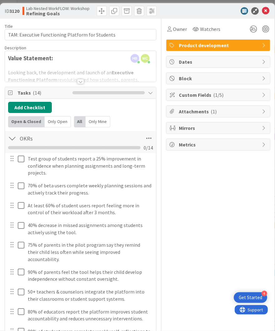
click at [215, 206] on div "Owner Watchers Product development Dates Block Custom Fields ( 1/5 ) Attachment…" at bounding box center [218, 329] width 104 height 620
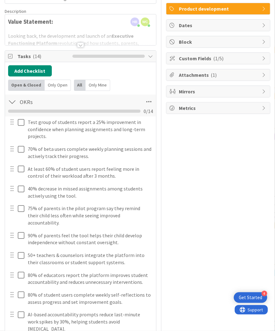
scroll to position [0, 0]
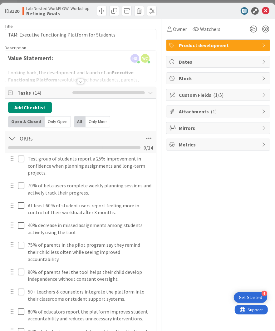
click at [81, 79] on div at bounding box center [80, 81] width 7 height 5
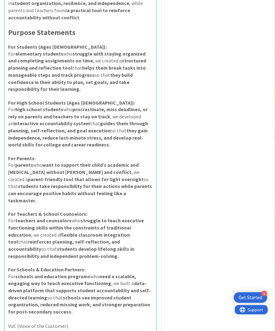
scroll to position [167, 0]
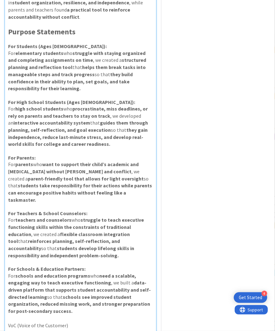
click at [45, 175] on strong "parent-friendly tool that allows for light oversight" at bounding box center [86, 178] width 116 height 6
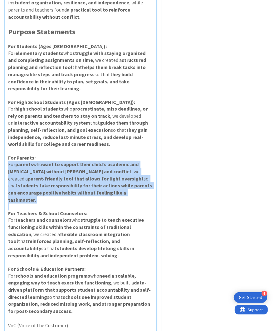
click at [45, 175] on strong "parent-friendly tool that allows for light oversight" at bounding box center [86, 178] width 116 height 6
click at [65, 175] on strong "parent-friendly tool that allows for light oversight" at bounding box center [86, 178] width 116 height 6
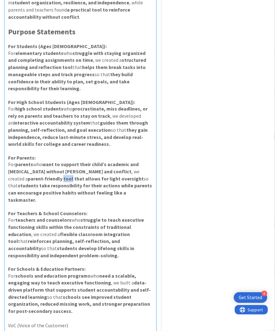
click at [65, 175] on strong "parent-friendly tool that allows for light oversight" at bounding box center [86, 178] width 116 height 6
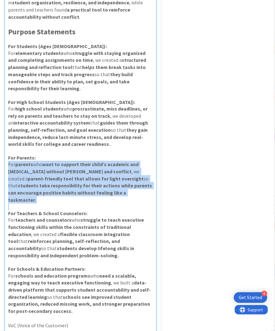
click at [65, 175] on strong "parent-friendly tool that allows for light oversight" at bounding box center [86, 178] width 116 height 6
click at [62, 175] on strong "parent-friendly tool that allows for light oversight" at bounding box center [86, 178] width 116 height 6
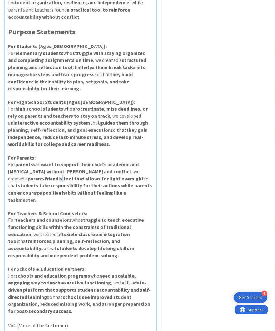
click at [62, 175] on strong "parent-friendly tool that allows for light oversight" at bounding box center [86, 178] width 116 height 6
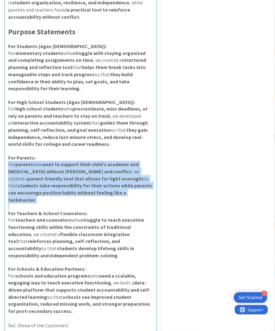
click at [62, 175] on strong "parent-friendly tool that allows for light oversight" at bounding box center [86, 178] width 116 height 6
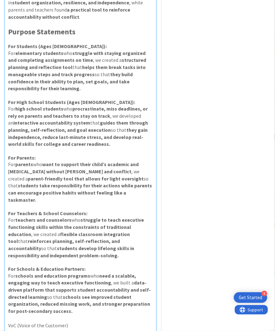
scroll to position [168, 0]
click at [62, 175] on strong "parent-friendly tool that allows for light oversight" at bounding box center [86, 178] width 116 height 6
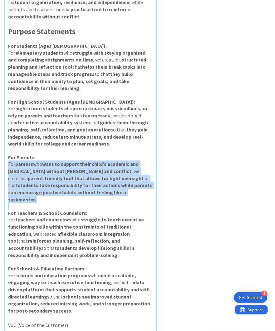
click at [62, 175] on strong "parent-friendly tool that allows for light oversight" at bounding box center [86, 178] width 116 height 6
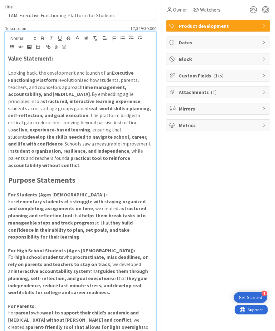
scroll to position [0, 0]
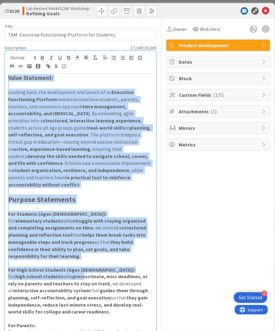
drag, startPoint x: 8, startPoint y: 77, endPoint x: 84, endPoint y: 260, distance: 198.3
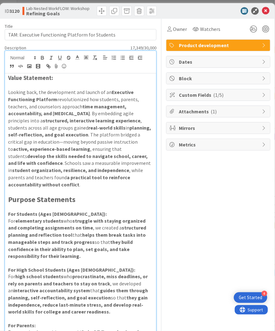
click at [86, 244] on p "For elementary students who struggle with staying organized and completing assi…" at bounding box center [80, 238] width 145 height 42
click at [267, 11] on icon at bounding box center [265, 10] width 7 height 7
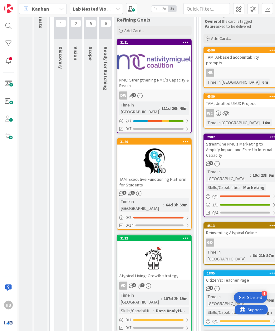
click at [82, 6] on b "Lab Nested WorkFLOW: Workshop" at bounding box center [111, 9] width 76 height 6
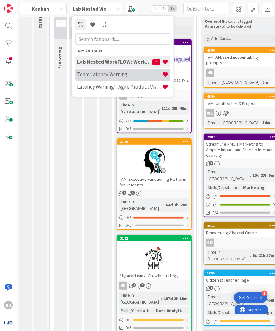
click at [115, 74] on h4 "Team Latency Warning" at bounding box center [119, 74] width 85 height 6
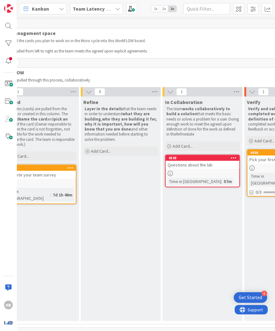
scroll to position [0, 195]
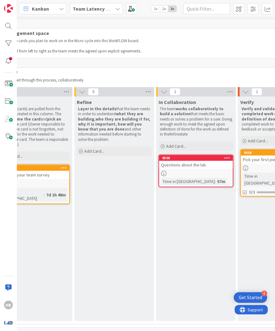
click at [186, 171] on div at bounding box center [196, 173] width 74 height 5
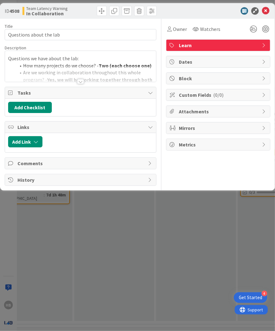
click at [60, 79] on div at bounding box center [80, 74] width 151 height 16
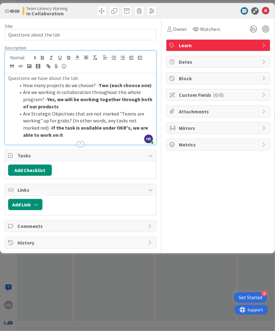
click at [61, 134] on li "Are Strategic Objectives that are not marked "Teams are working" up for grabs? …" at bounding box center [84, 124] width 137 height 28
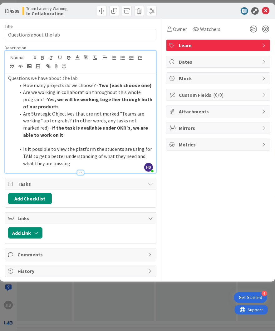
click at [65, 164] on li "Is it possible to view the platform the students are using for TAM to get a bet…" at bounding box center [84, 155] width 137 height 21
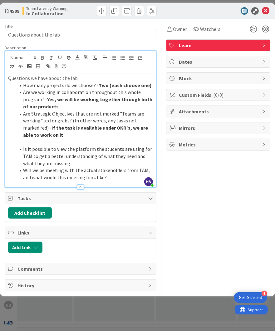
click at [99, 84] on strong "Two (each choose one)" at bounding box center [125, 85] width 53 height 6
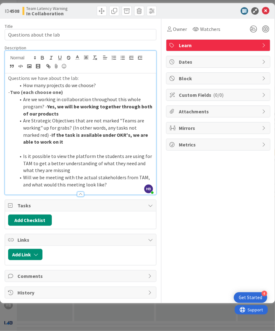
click at [43, 107] on li "Are we working in collaboration throughout this whole program? - Yes, we will b…" at bounding box center [84, 106] width 137 height 21
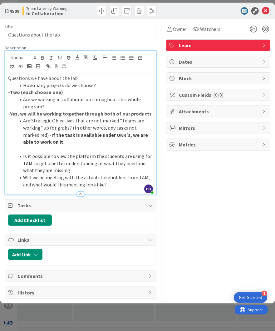
click at [7, 121] on div "Questions we have about the lab: How many projects do we choose? - Two (each ch…" at bounding box center [80, 133] width 151 height 121
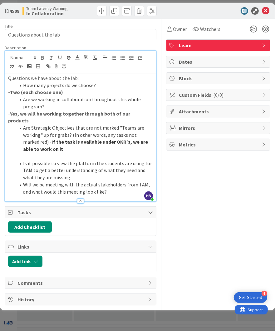
click at [8, 121] on strong "products" at bounding box center [18, 120] width 21 height 6
click at [25, 110] on p "- Yes, we will be working together through both of our products" at bounding box center [80, 117] width 145 height 14
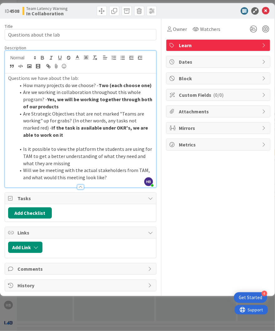
click at [108, 176] on li "Will we be meeting with the actual stakeholders from TAM, and what would this m…" at bounding box center [84, 174] width 137 height 14
click at [267, 9] on icon at bounding box center [265, 10] width 7 height 7
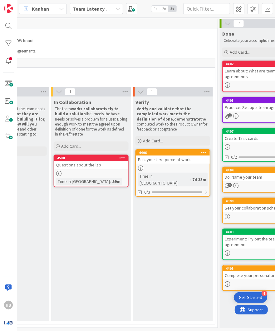
scroll to position [0, 297]
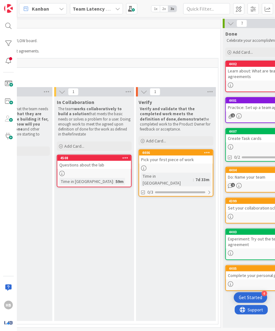
click at [90, 165] on div "Questions about the lab" at bounding box center [94, 165] width 74 height 8
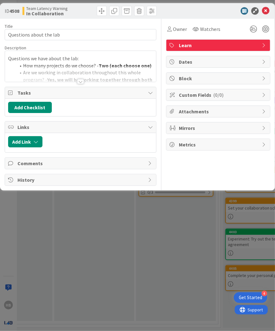
click at [79, 82] on div at bounding box center [80, 81] width 7 height 5
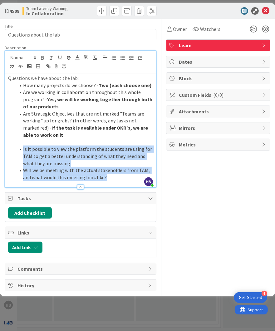
drag, startPoint x: 99, startPoint y: 176, endPoint x: 13, endPoint y: 148, distance: 90.1
click at [13, 148] on ol "Is it possible to view the platform the students are using for TAM to get a bet…" at bounding box center [80, 163] width 145 height 36
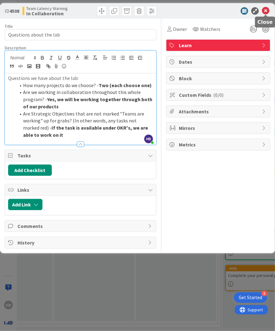
click at [262, 10] on icon at bounding box center [265, 10] width 7 height 7
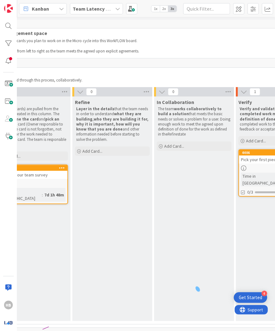
scroll to position [0, 211]
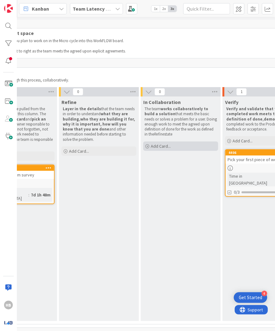
click at [169, 144] on span "Add Card..." at bounding box center [161, 146] width 20 height 6
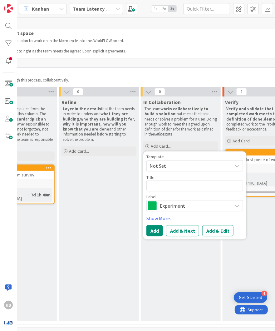
type textarea "x"
type textarea "P"
type textarea "x"
type textarea "Pr"
type textarea "x"
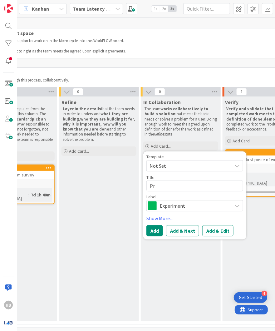
type textarea "Pro"
type textarea "x"
type textarea "Prod"
type textarea "x"
type textarea "Produ"
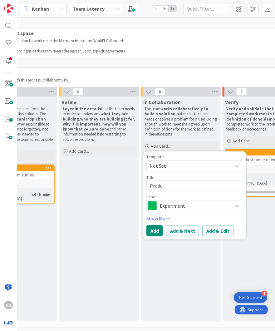
type textarea "x"
type textarea "Produc"
type textarea "x"
type textarea "Product"
type textarea "x"
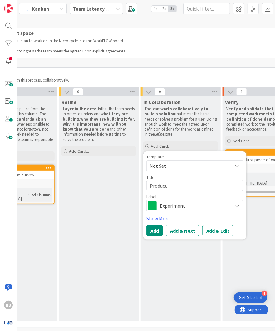
type textarea "Product/"
type textarea "x"
type textarea "Product/S"
type textarea "x"
type textarea "Product/St"
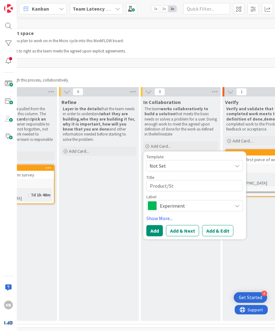
type textarea "x"
type textarea "Product/Sta"
type textarea "x"
type textarea "Product/Stak"
type textarea "x"
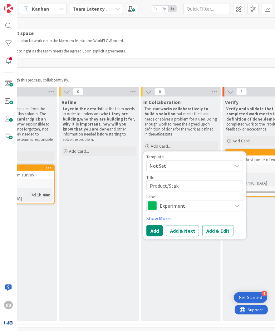
type textarea "Product/Stake"
type textarea "x"
type textarea "Product/Stakeh"
type textarea "x"
type textarea "Product/Stakeho"
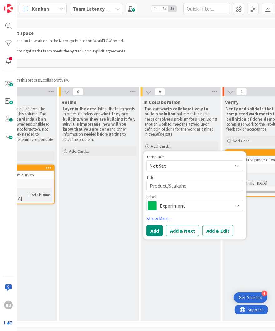
type textarea "x"
type textarea "Product/Stakehol"
type textarea "x"
type textarea "Product/Stakeholde"
type textarea "x"
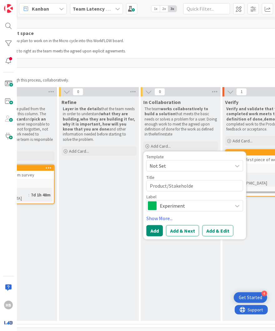
type textarea "Product/Stakeholder"
type textarea "x"
type textarea "Product/Stakeholder"
type textarea "x"
type textarea "Product/Stakeholder Q"
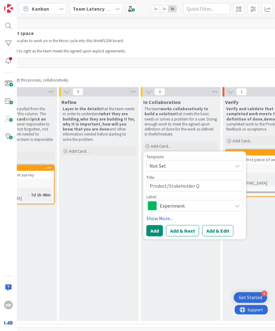
type textarea "x"
type textarea "Product/Stakeholder Qu"
type textarea "x"
type textarea "Product/Stakeholder Que"
type textarea "x"
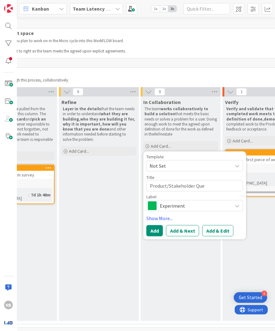
type textarea "Product/Stakeholder Ques"
type textarea "x"
type textarea "Product/Stakeholder Quest"
type textarea "x"
type textarea "Product/Stakeholder Questi"
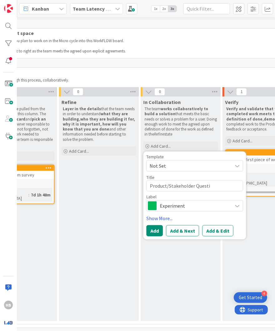
type textarea "x"
type textarea "Product/Stakeholder Questio"
type textarea "x"
type textarea "Product/Stakeholder Questions"
type textarea "x"
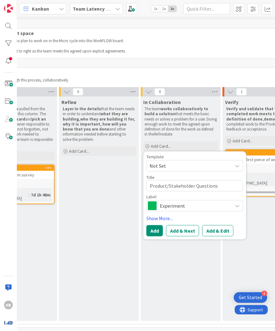
type textarea "Product/Stakeholder Questions"
type textarea "x"
type textarea "Product/Stakeholder Questions"
click at [175, 206] on span "Experiment" at bounding box center [194, 205] width 69 height 9
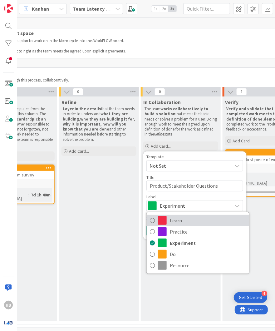
click at [176, 216] on span "Learn" at bounding box center [208, 220] width 76 height 9
type textarea "x"
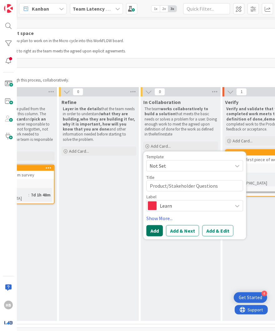
click at [153, 230] on button "Add" at bounding box center [154, 230] width 17 height 11
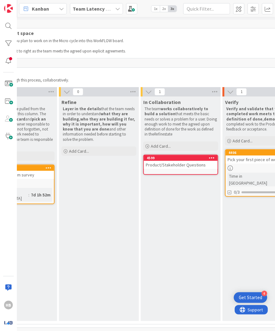
click at [175, 166] on div "Product/Stakeholder Questions" at bounding box center [181, 165] width 74 height 8
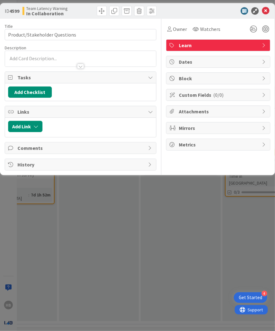
click at [51, 55] on div at bounding box center [80, 59] width 151 height 16
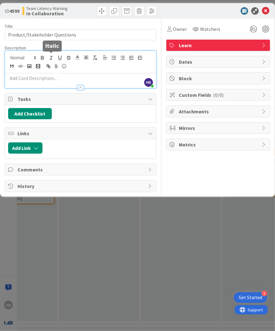
paste div
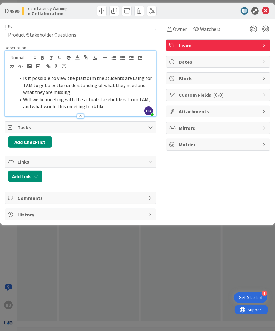
click at [231, 194] on div "Owner Watchers Learn Dates Block Custom Fields ( 0/0 ) Attachments Mirrors Metr…" at bounding box center [218, 119] width 104 height 201
click at [264, 13] on icon at bounding box center [265, 10] width 7 height 7
